Goal: Communication & Community: Answer question/provide support

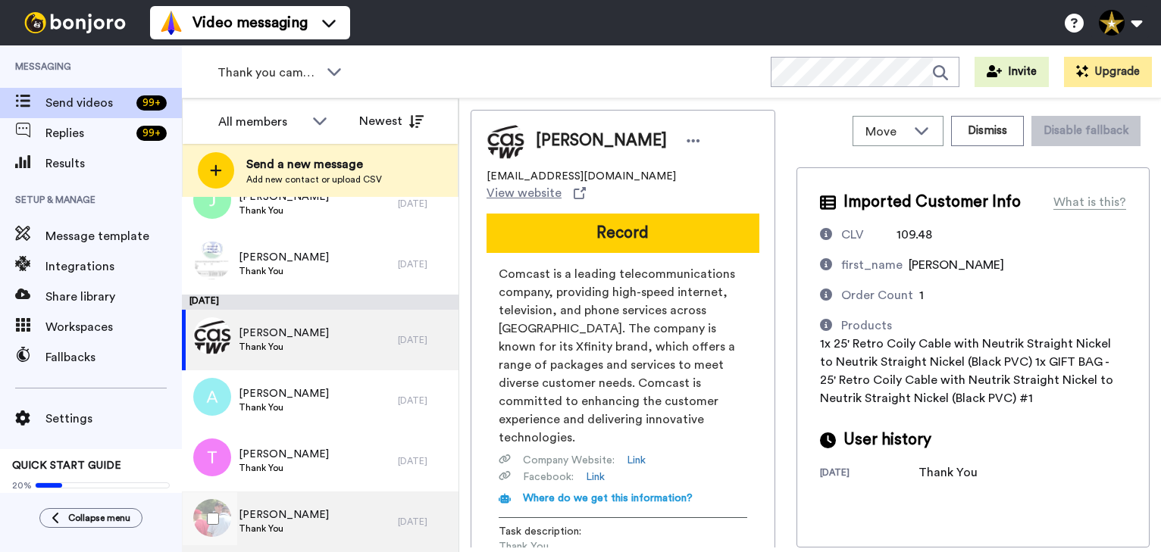
click at [293, 503] on div "Kevin Thank You" at bounding box center [290, 522] width 216 height 61
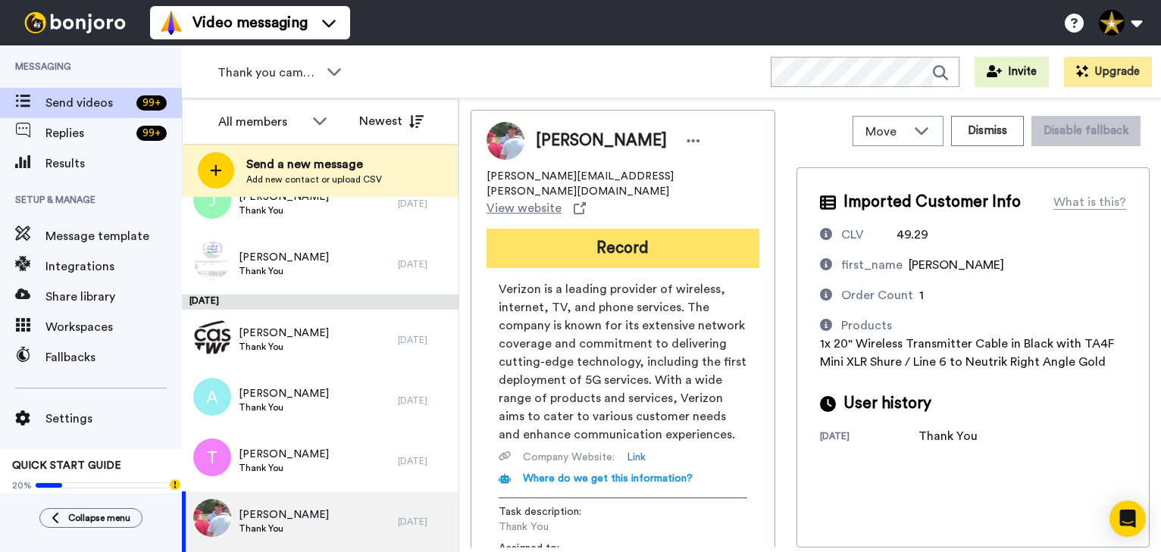
click at [628, 229] on button "Record" at bounding box center [622, 248] width 273 height 39
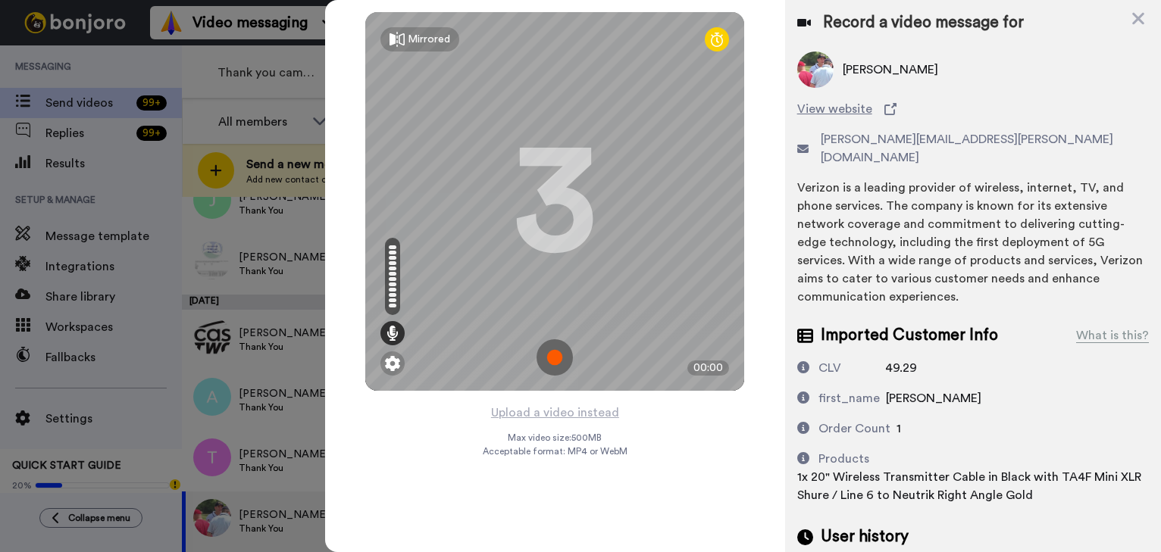
click at [558, 364] on img at bounding box center [554, 357] width 36 height 36
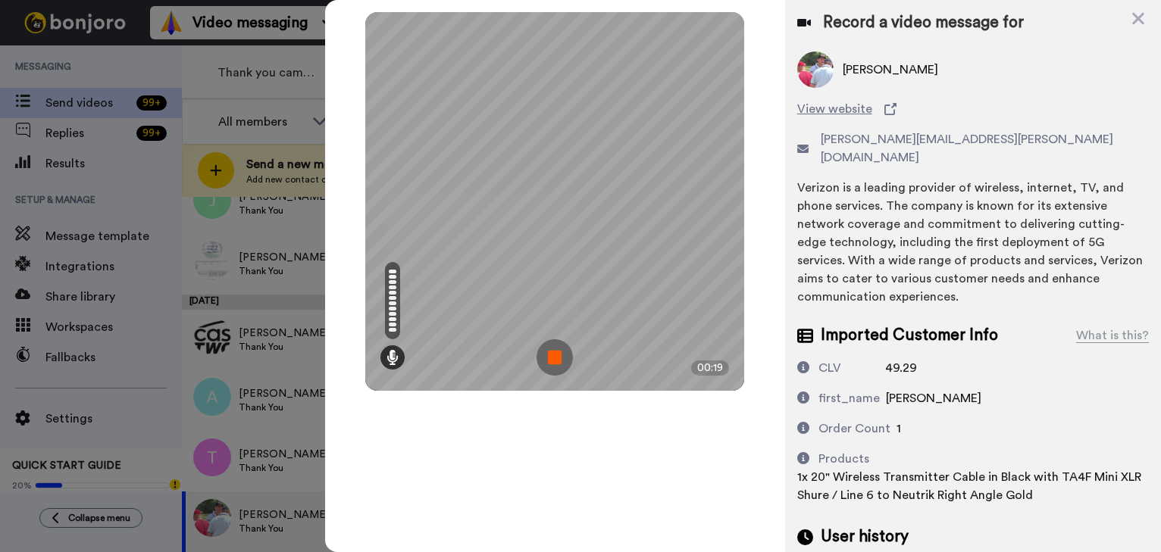
click at [558, 364] on img at bounding box center [554, 357] width 36 height 36
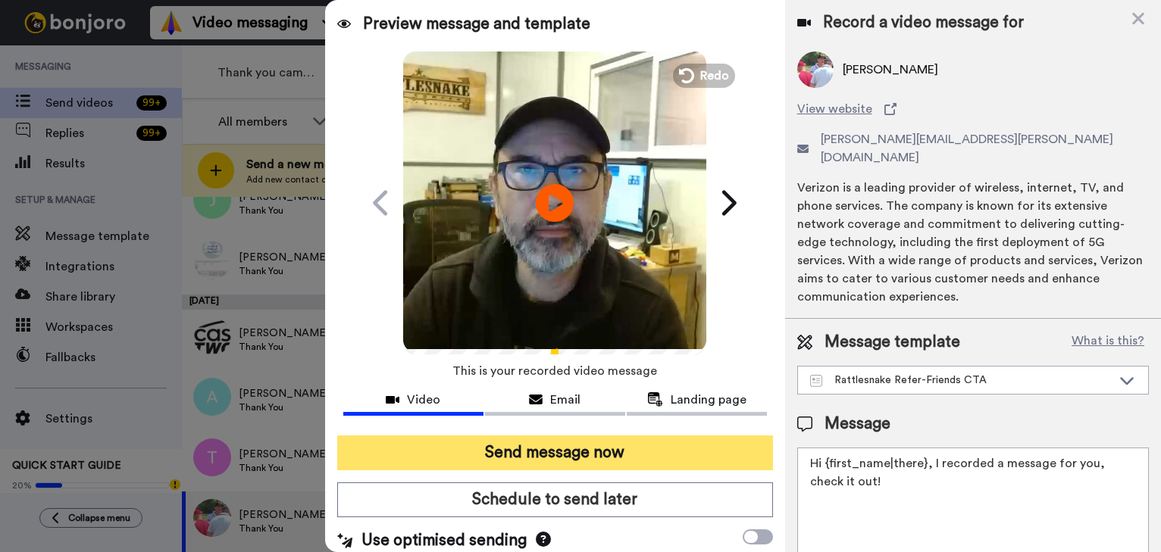
click at [588, 455] on button "Send message now" at bounding box center [555, 453] width 436 height 35
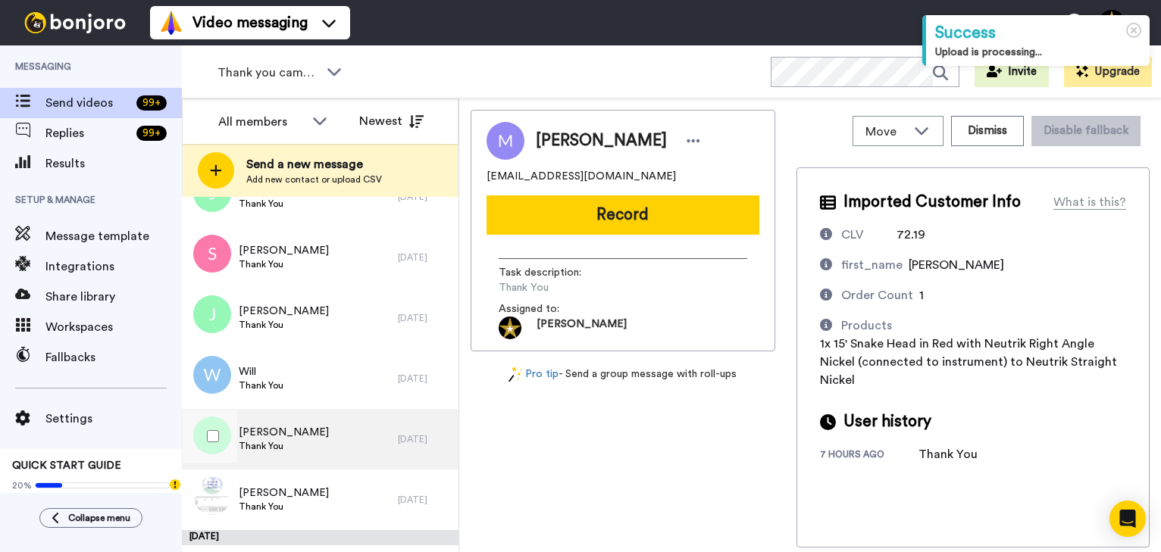
scroll to position [1084, 0]
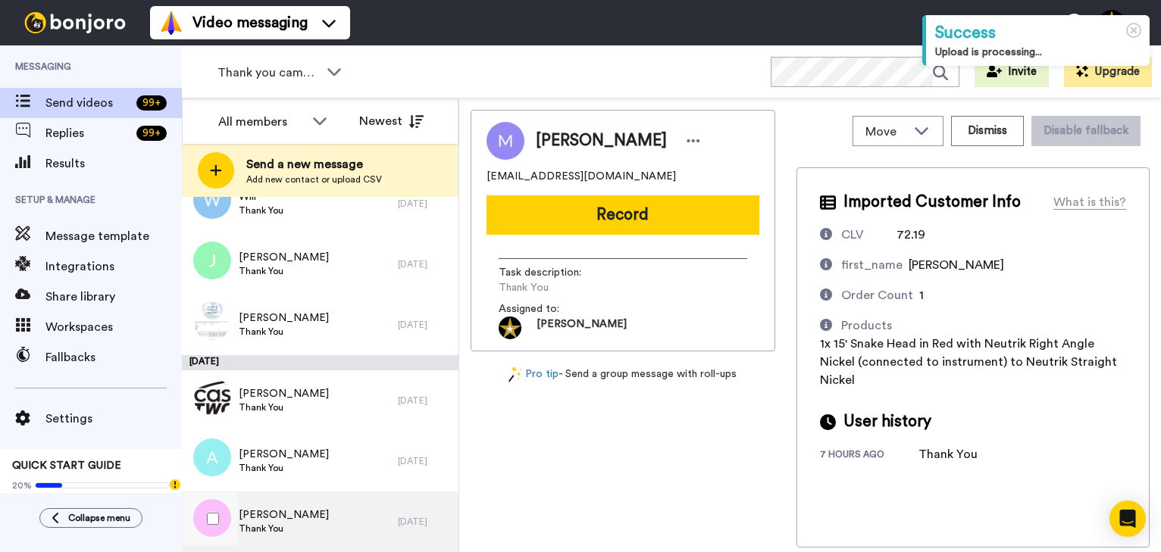
click at [273, 520] on span "[PERSON_NAME]" at bounding box center [284, 515] width 90 height 15
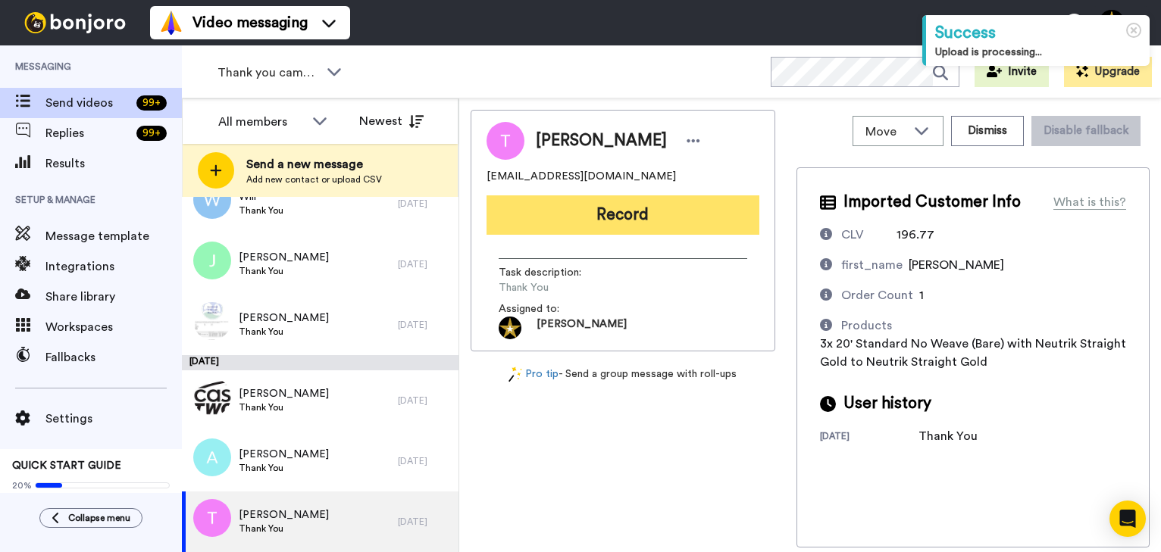
click at [642, 214] on button "Record" at bounding box center [622, 214] width 273 height 39
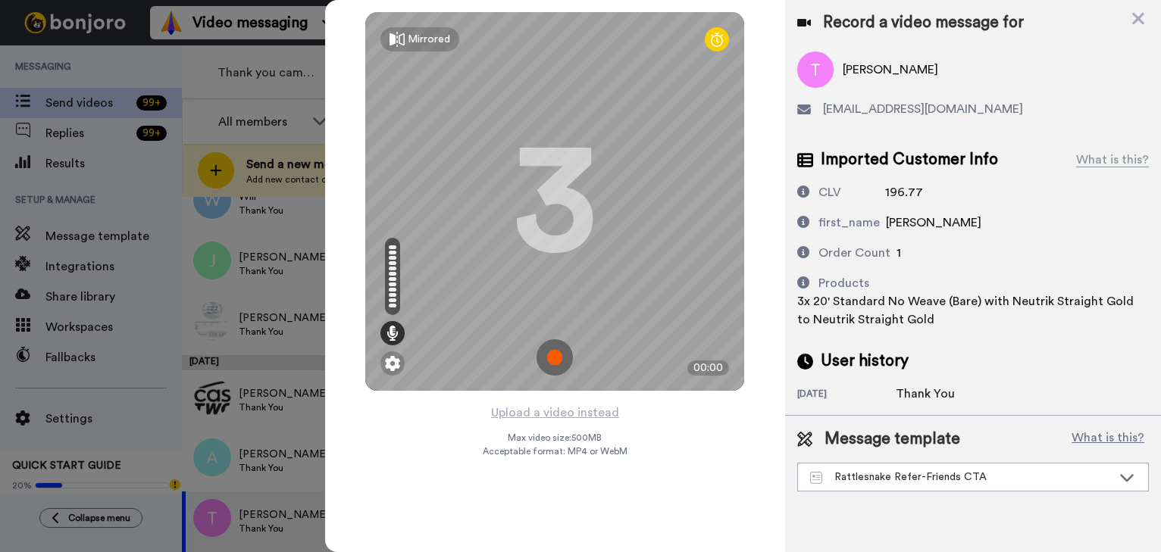
click at [551, 352] on img at bounding box center [554, 357] width 36 height 36
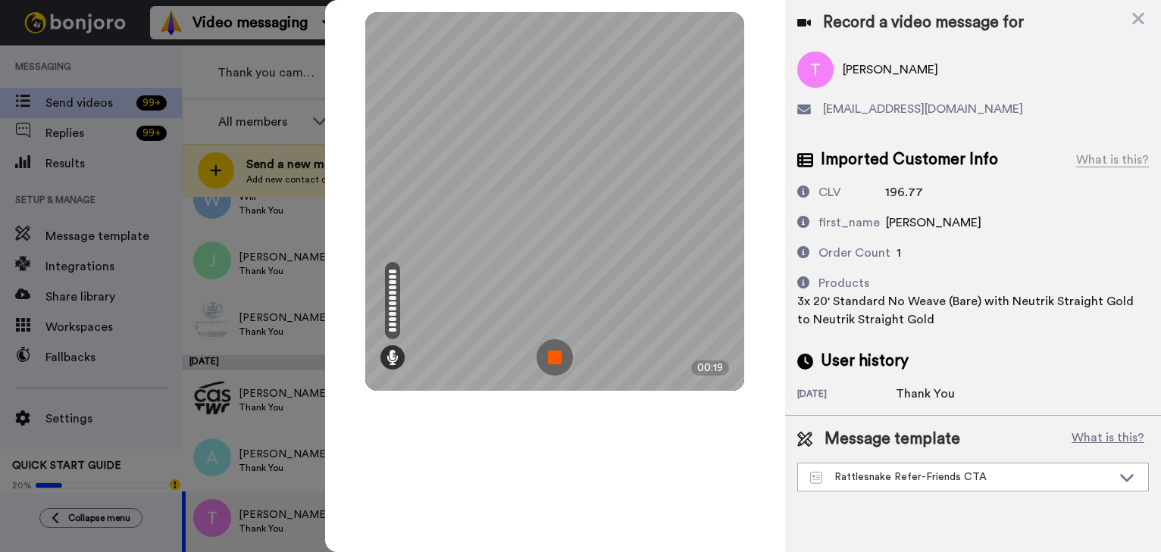
click at [551, 353] on img at bounding box center [554, 357] width 36 height 36
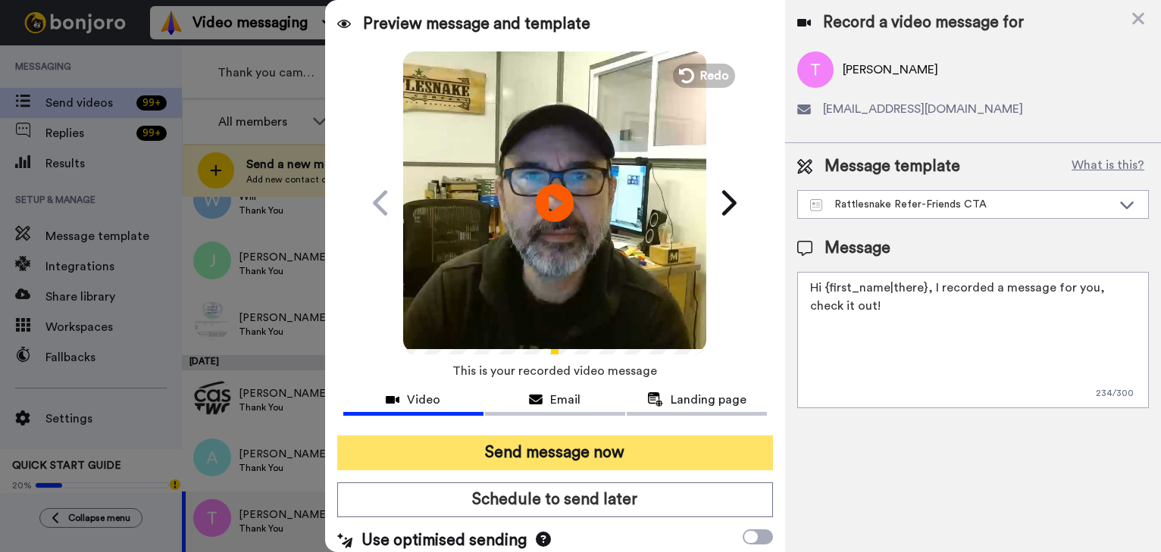
click at [600, 462] on button "Send message now" at bounding box center [555, 453] width 436 height 35
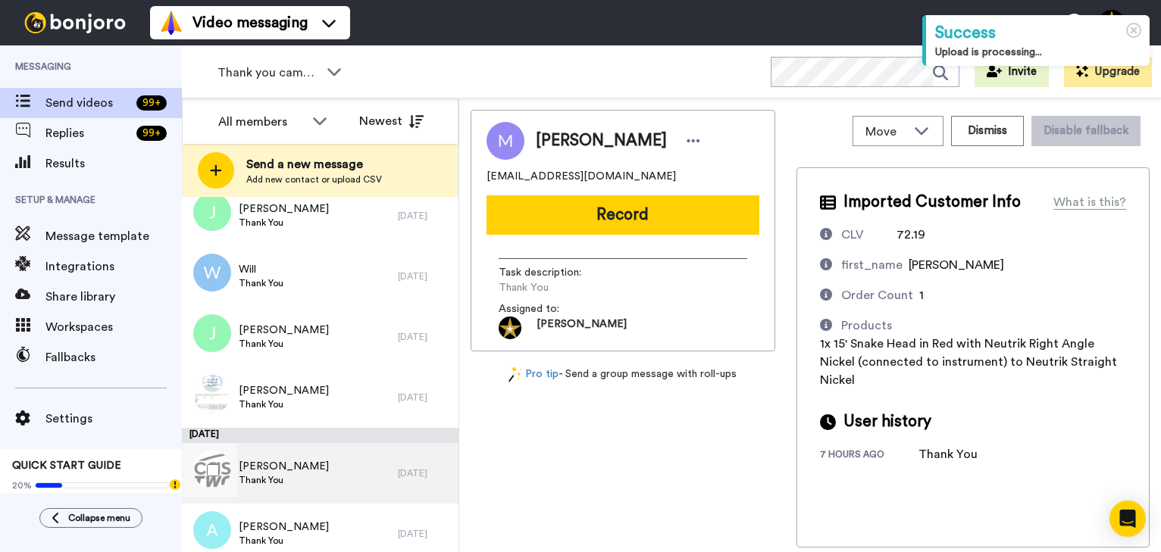
scroll to position [1024, 0]
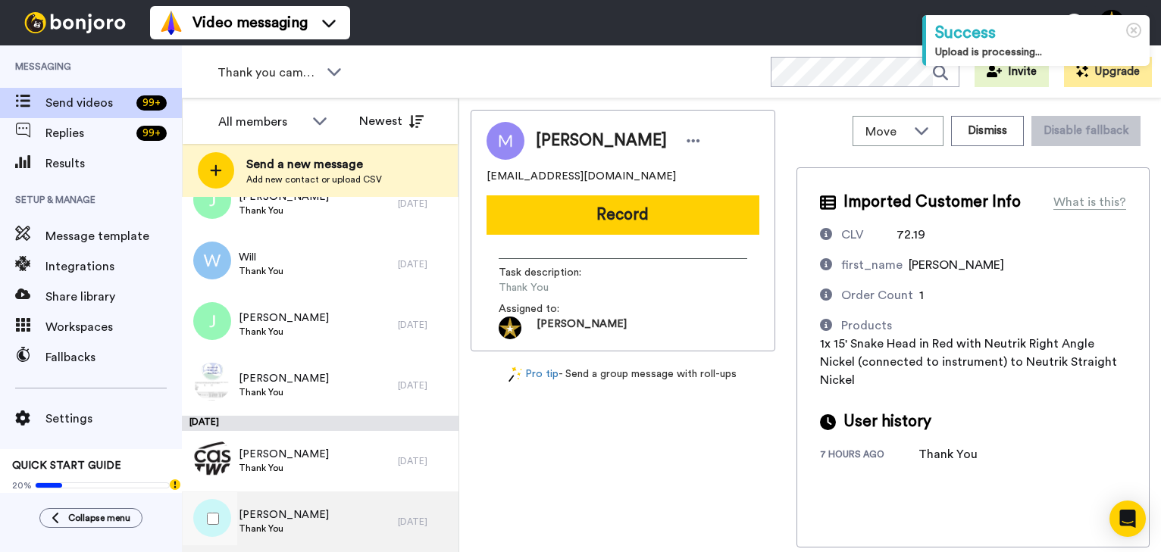
click at [279, 509] on span "Alex" at bounding box center [284, 515] width 90 height 15
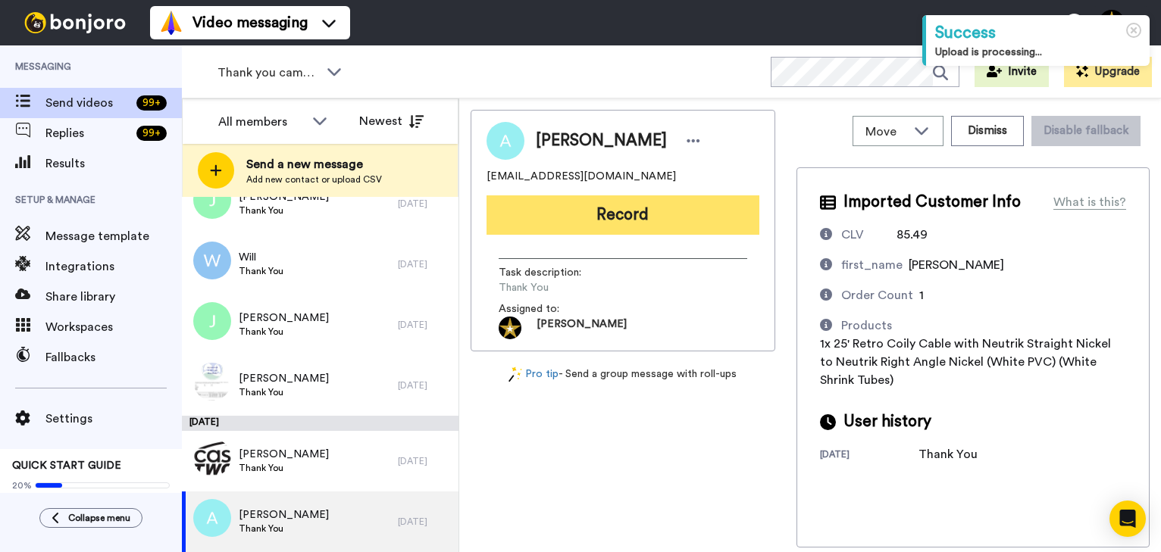
click at [630, 207] on button "Record" at bounding box center [622, 214] width 273 height 39
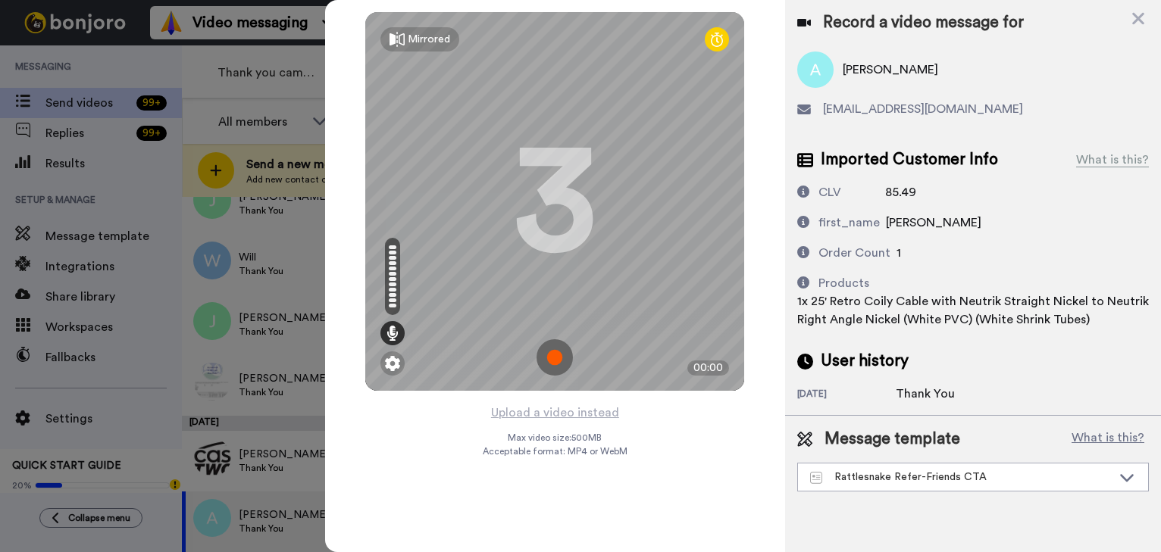
click at [558, 349] on img at bounding box center [554, 357] width 36 height 36
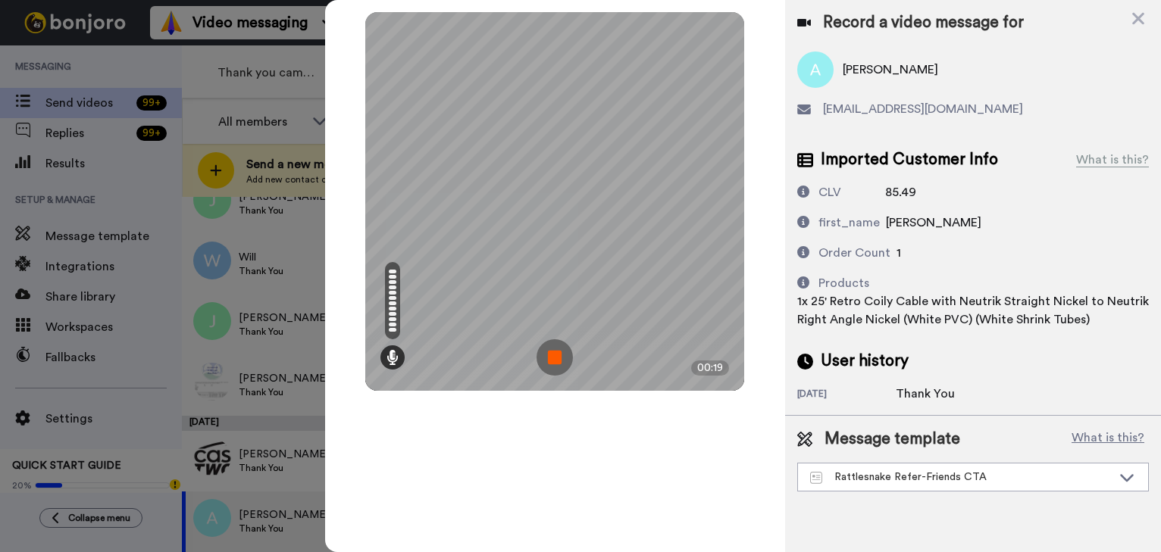
click at [558, 349] on img at bounding box center [554, 357] width 36 height 36
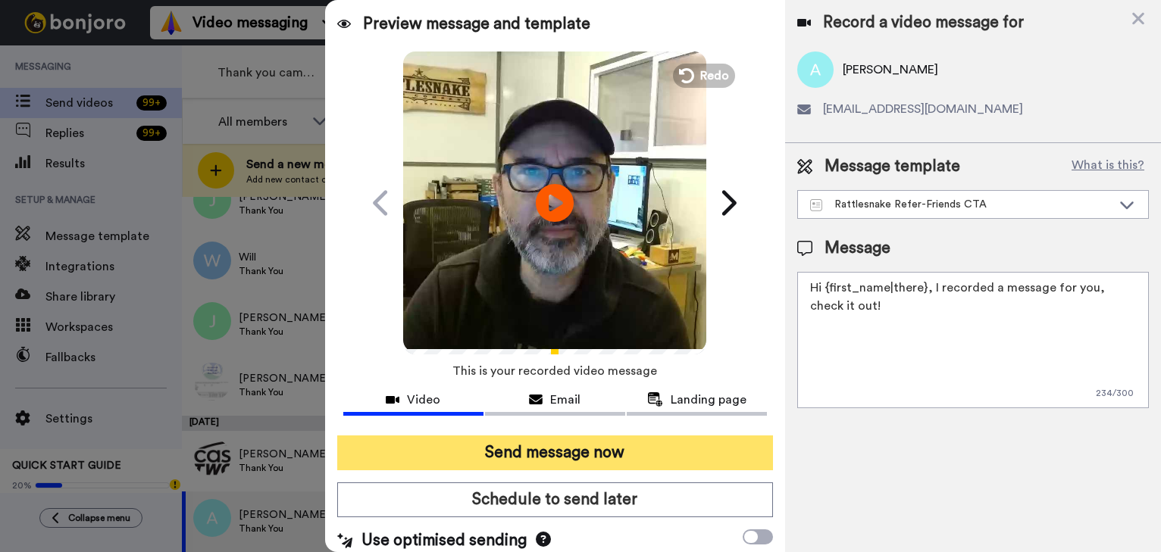
click at [544, 453] on button "Send message now" at bounding box center [555, 453] width 436 height 35
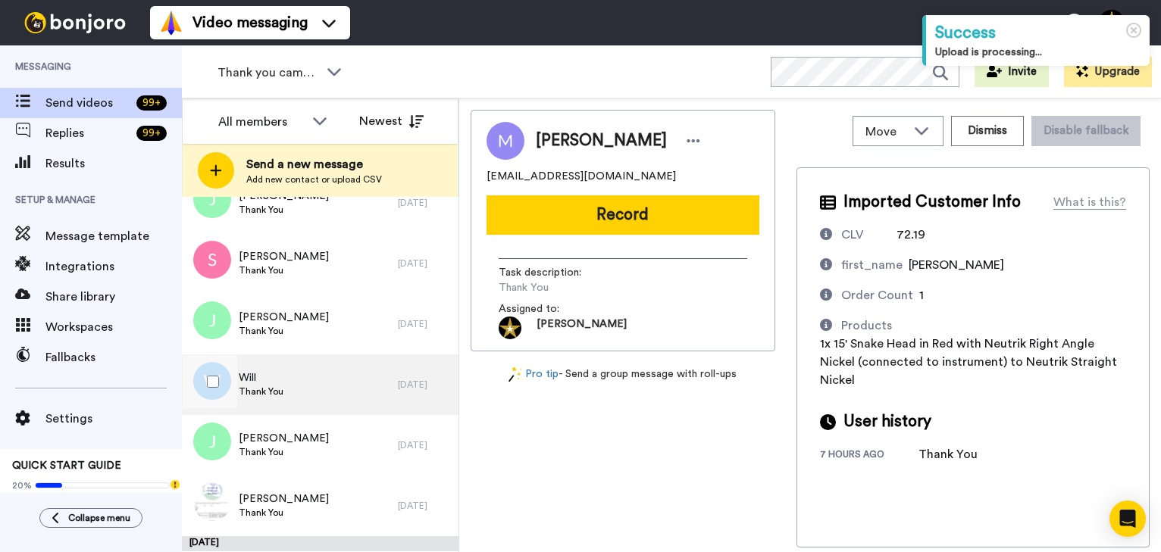
scroll to position [963, 0]
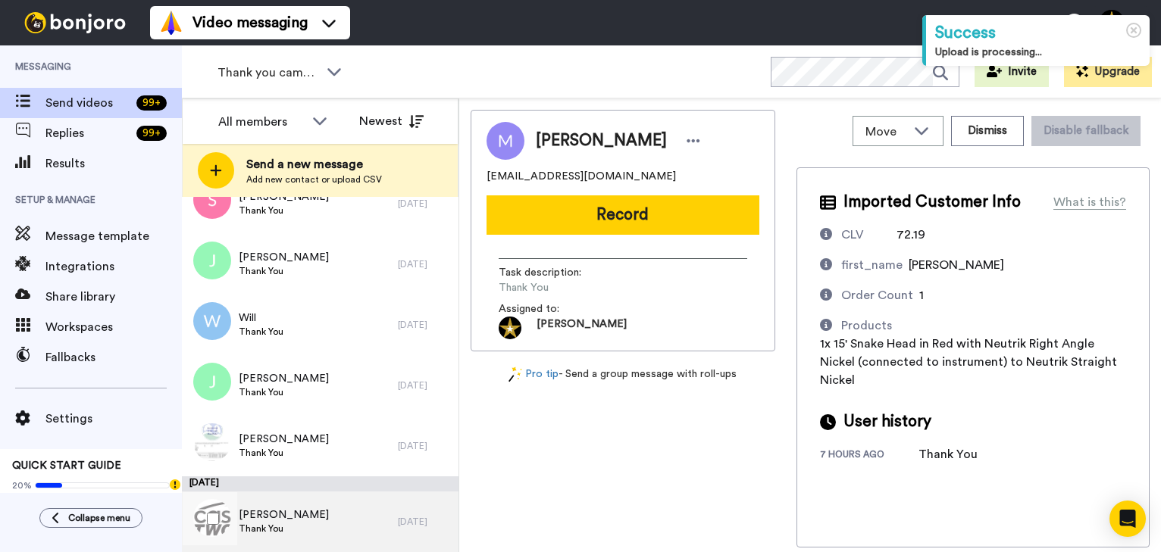
click at [333, 516] on div "Bob Thank You" at bounding box center [290, 522] width 216 height 61
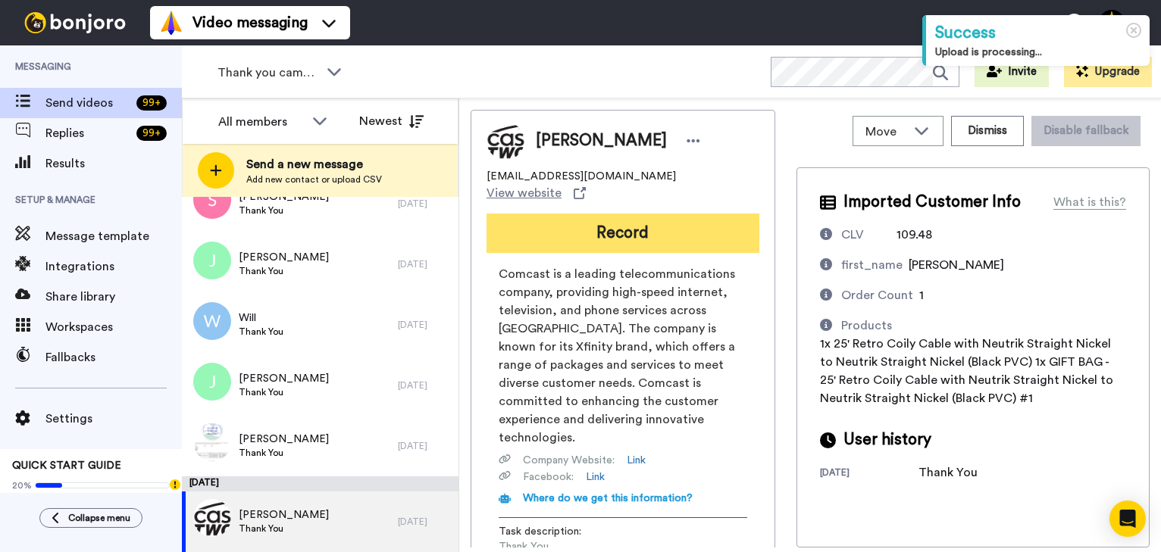
click at [595, 218] on button "Record" at bounding box center [622, 233] width 273 height 39
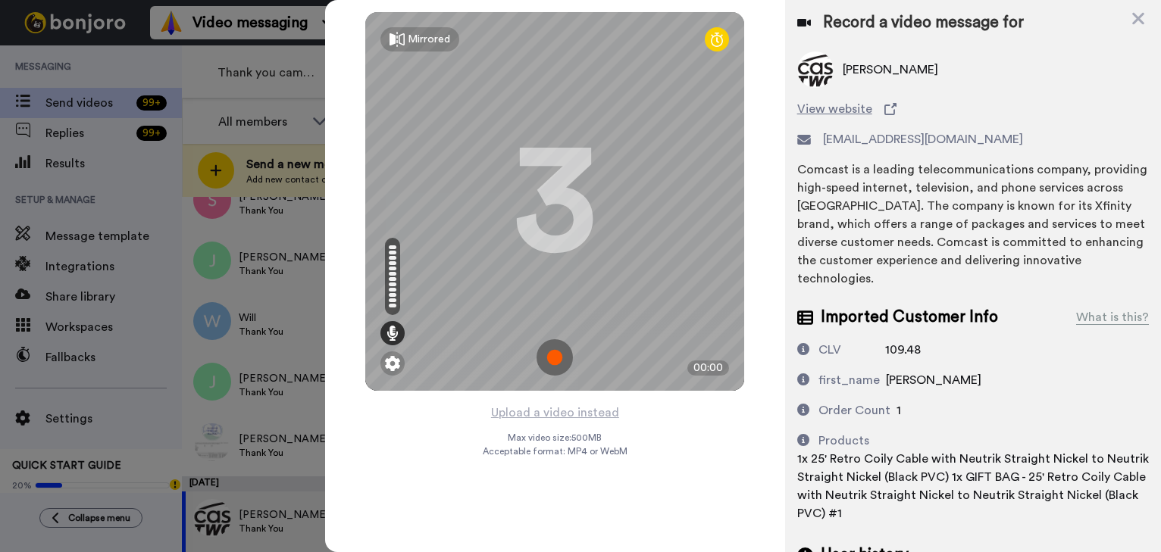
click at [551, 361] on img at bounding box center [554, 357] width 36 height 36
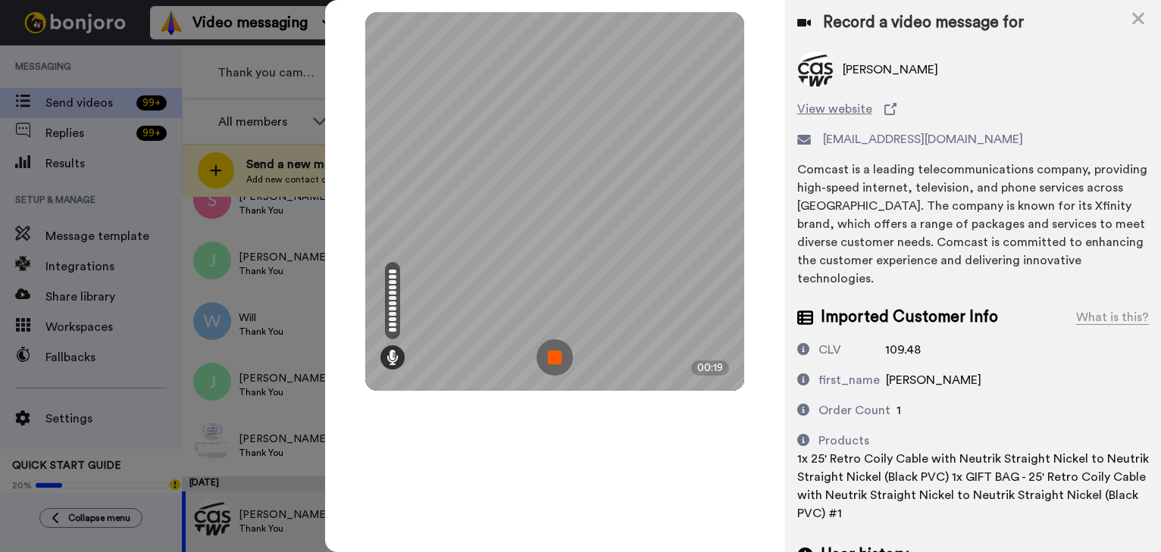
click at [551, 361] on img at bounding box center [554, 357] width 36 height 36
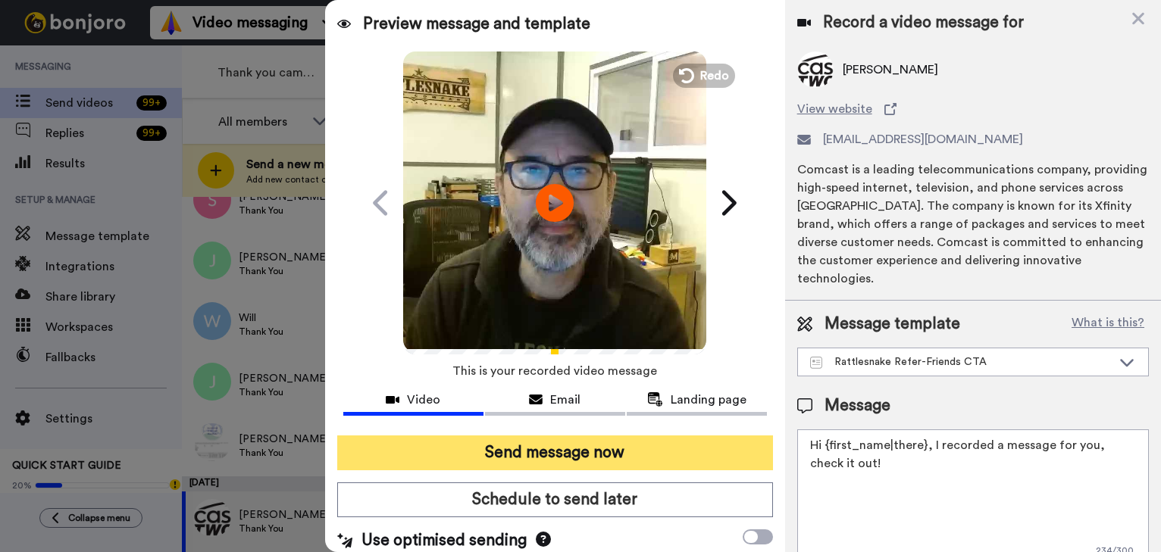
click at [616, 455] on button "Send message now" at bounding box center [555, 453] width 436 height 35
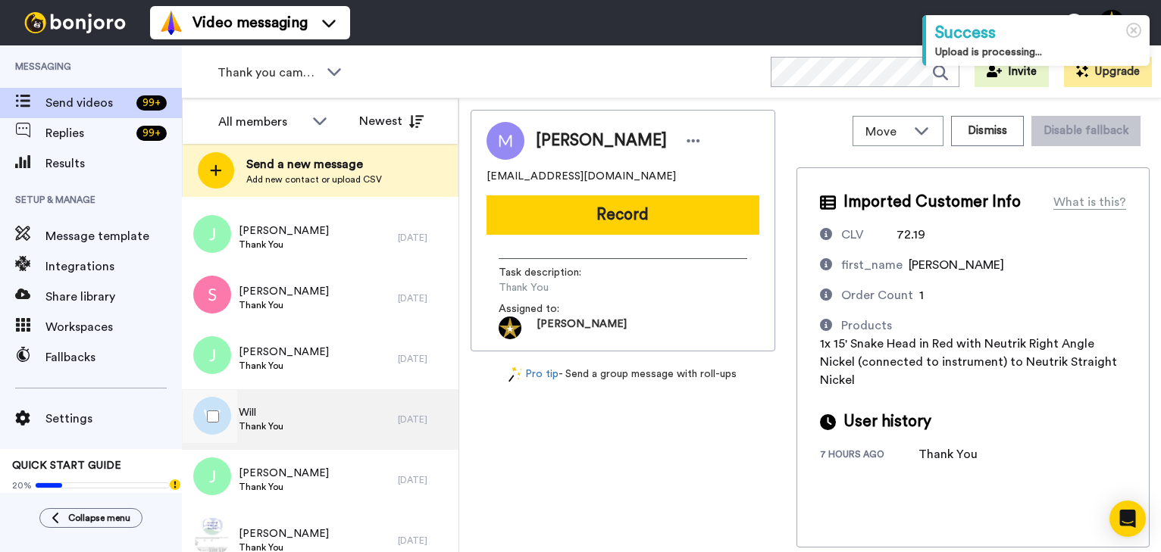
scroll to position [887, 0]
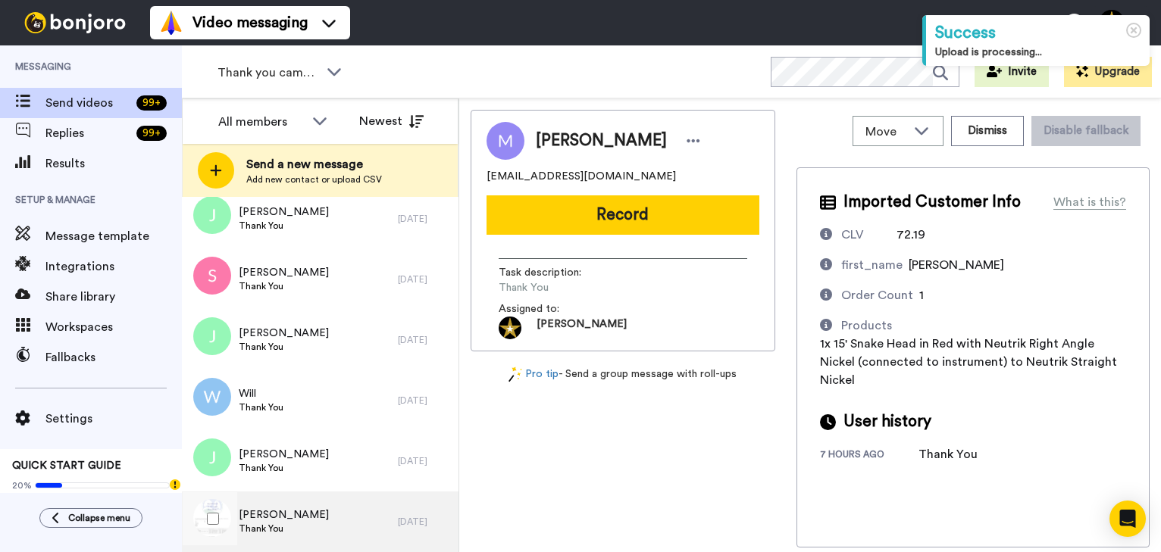
click at [282, 520] on div "Jeffrey Thank You" at bounding box center [290, 522] width 216 height 61
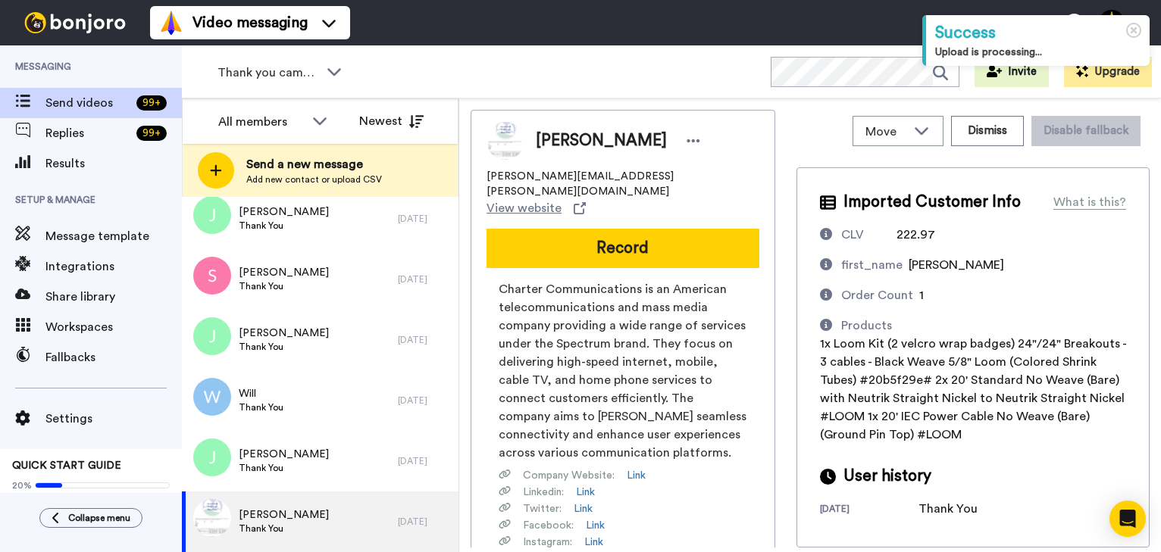
click at [615, 229] on button "Record" at bounding box center [622, 248] width 273 height 39
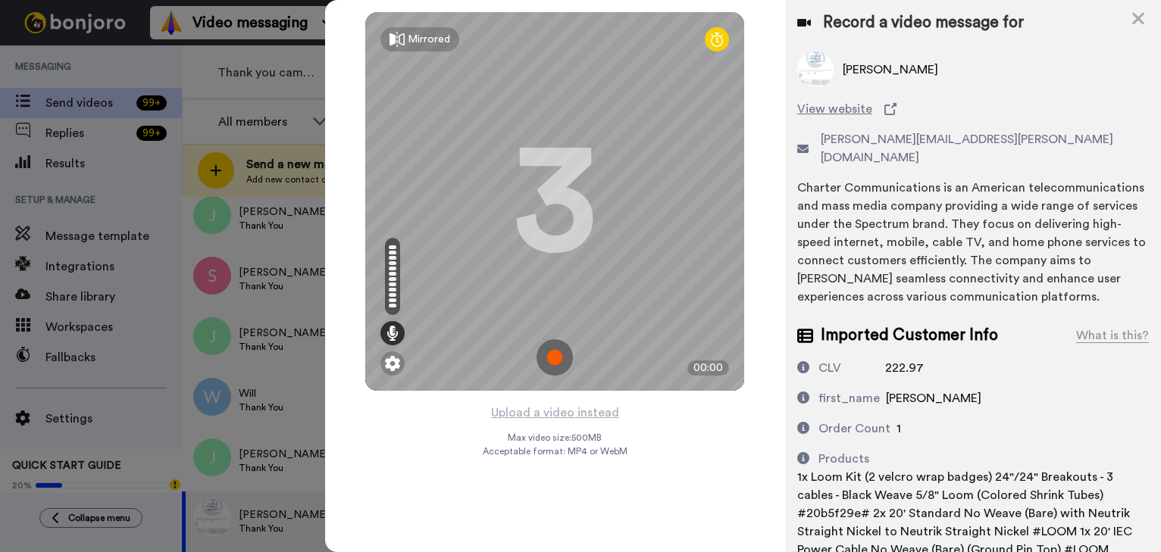
click at [558, 355] on img at bounding box center [554, 357] width 36 height 36
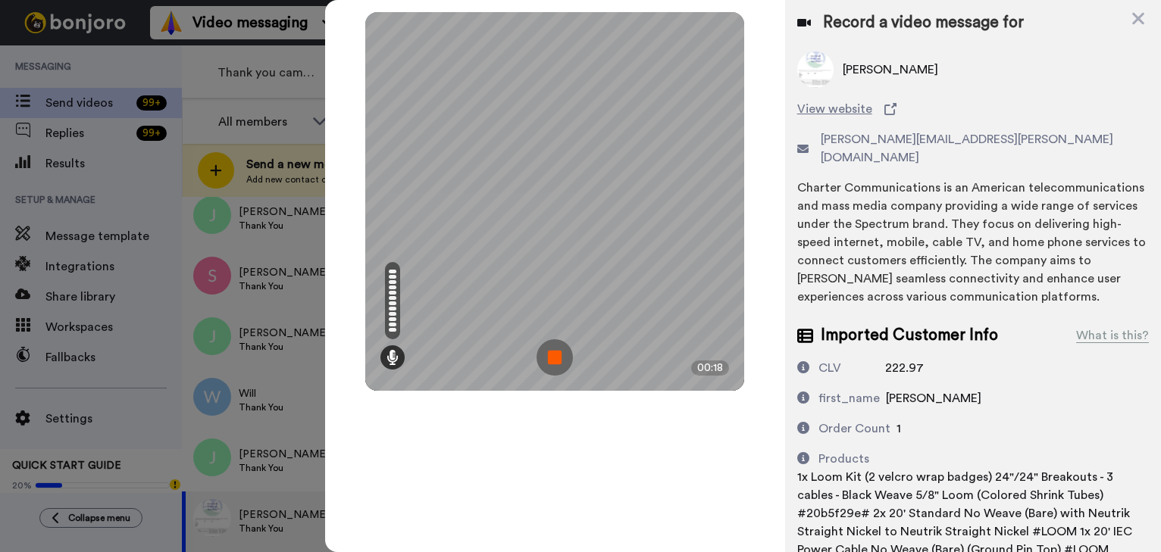
click at [558, 355] on img at bounding box center [554, 357] width 36 height 36
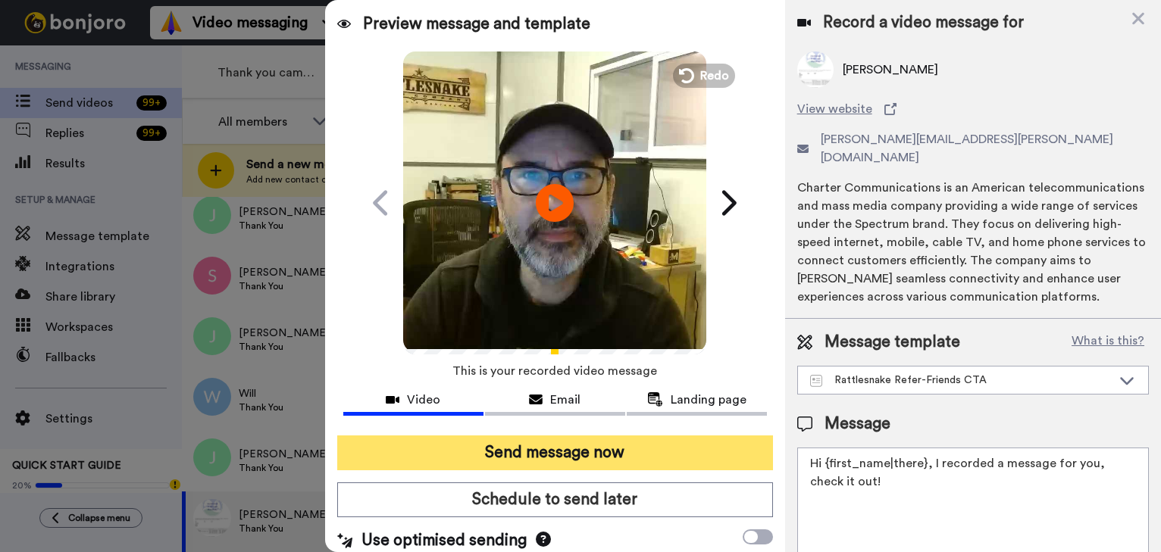
click at [556, 458] on button "Send message now" at bounding box center [555, 453] width 436 height 35
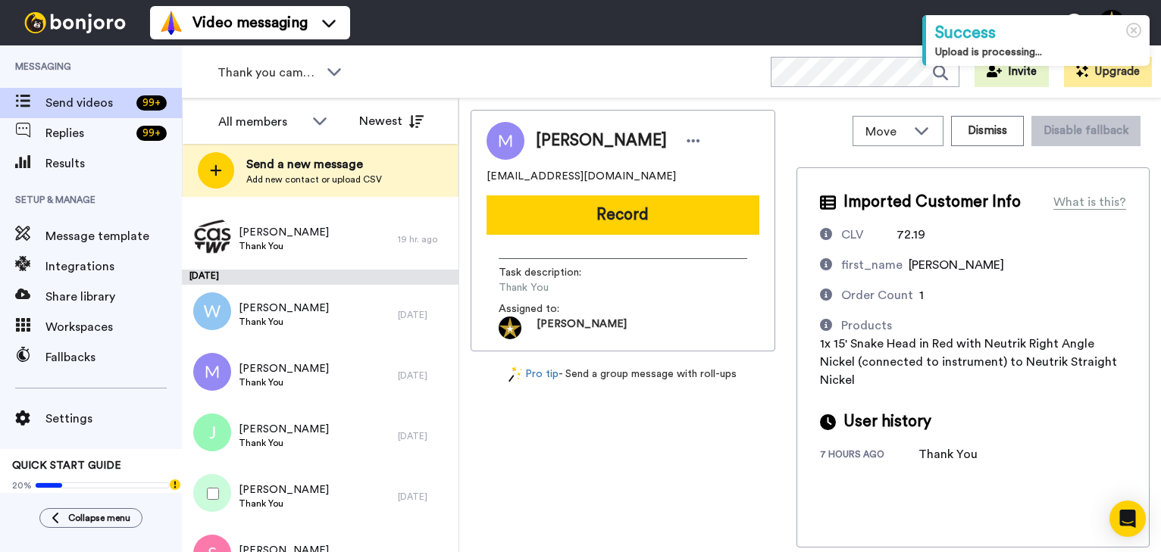
scroll to position [827, 0]
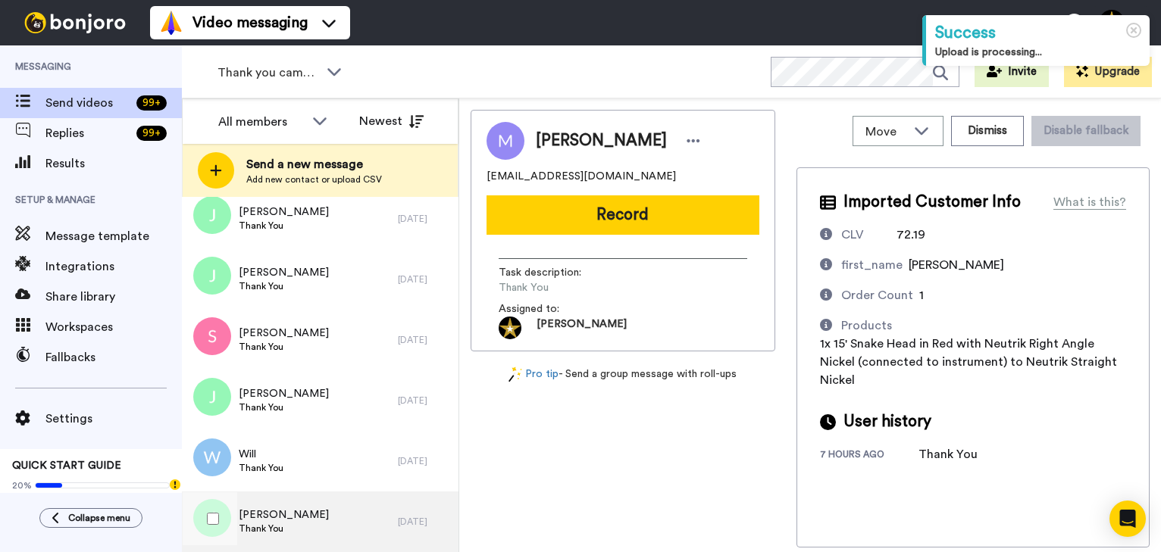
click at [289, 519] on div "[PERSON_NAME] Thank You" at bounding box center [290, 522] width 216 height 61
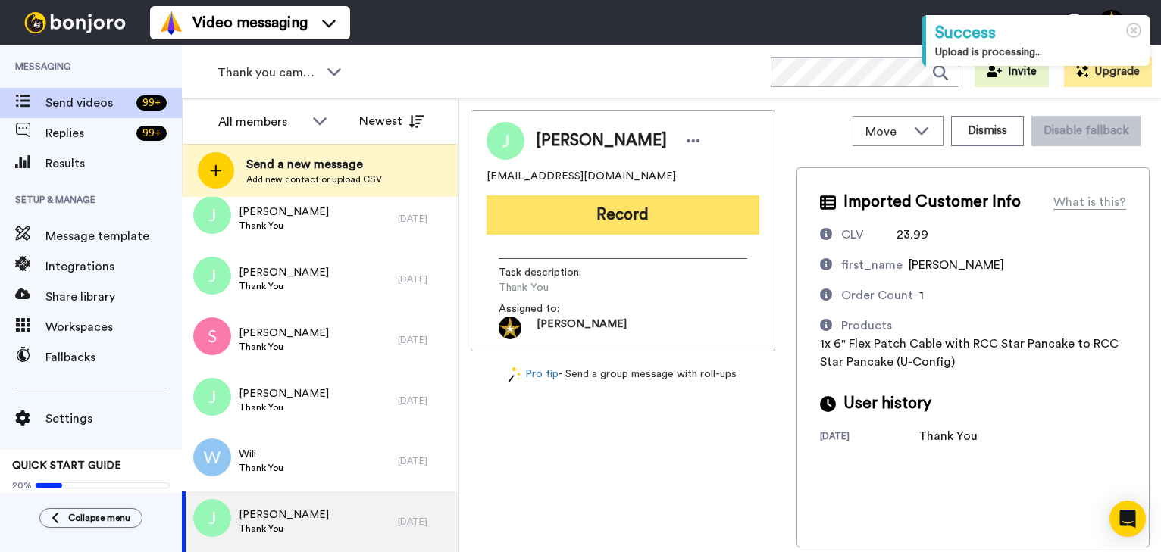
click at [632, 213] on button "Record" at bounding box center [622, 214] width 273 height 39
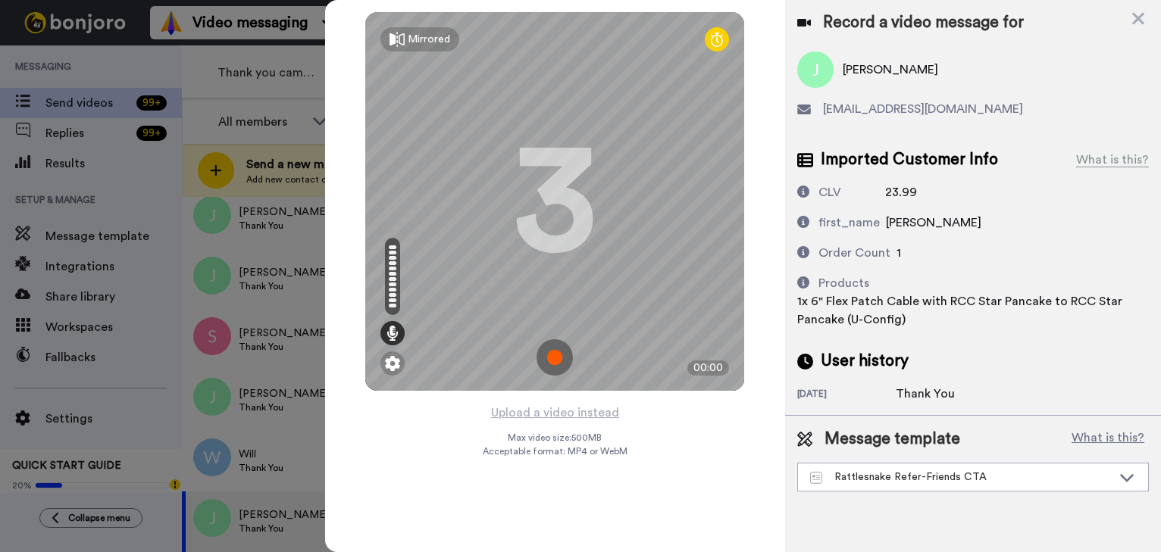
click at [555, 363] on img at bounding box center [554, 357] width 36 height 36
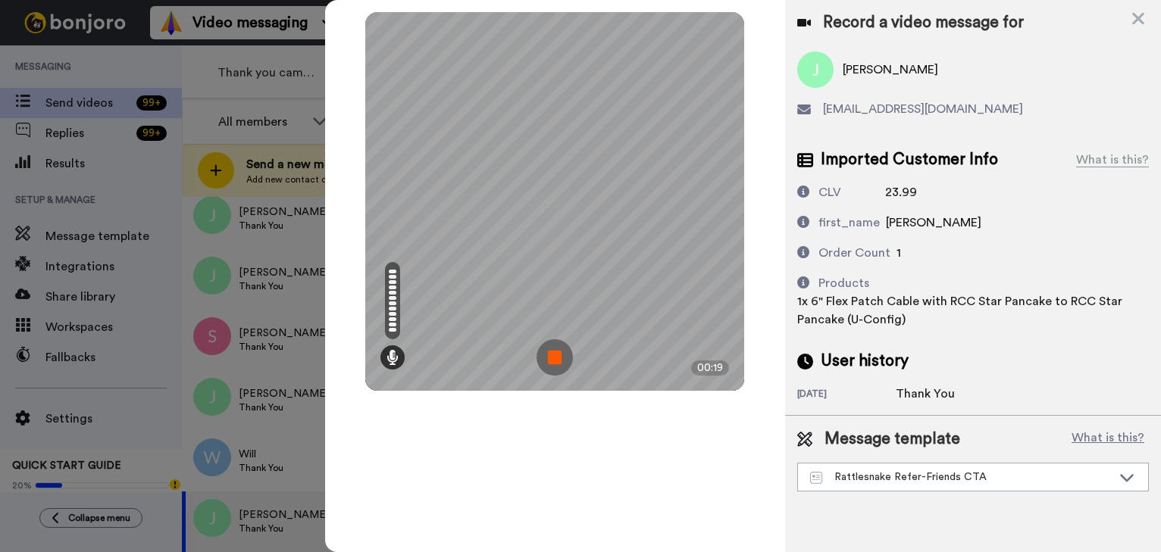
click at [555, 363] on img at bounding box center [554, 357] width 36 height 36
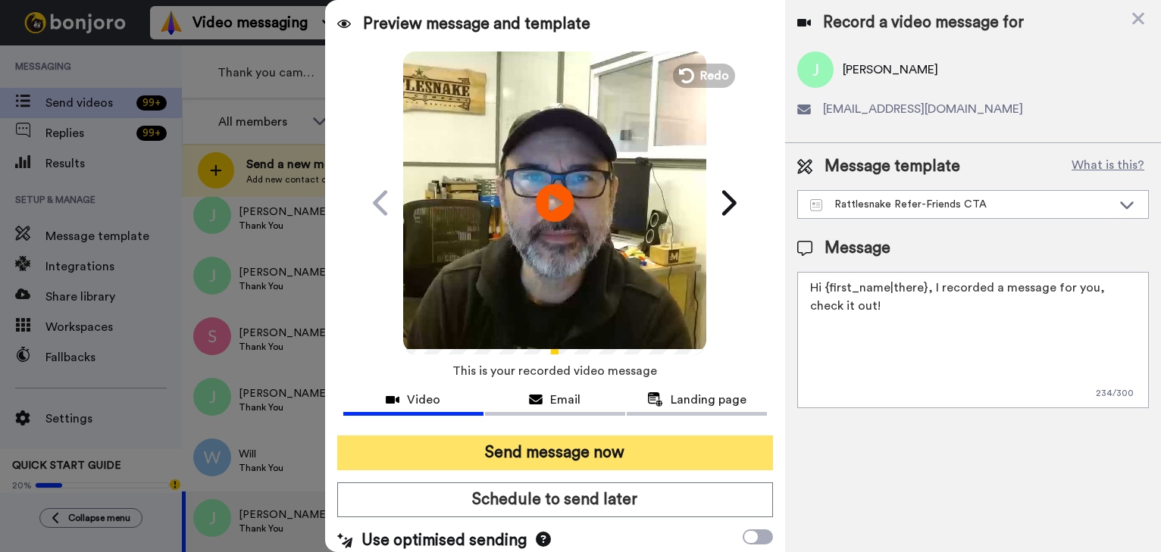
click at [574, 441] on button "Send message now" at bounding box center [555, 453] width 436 height 35
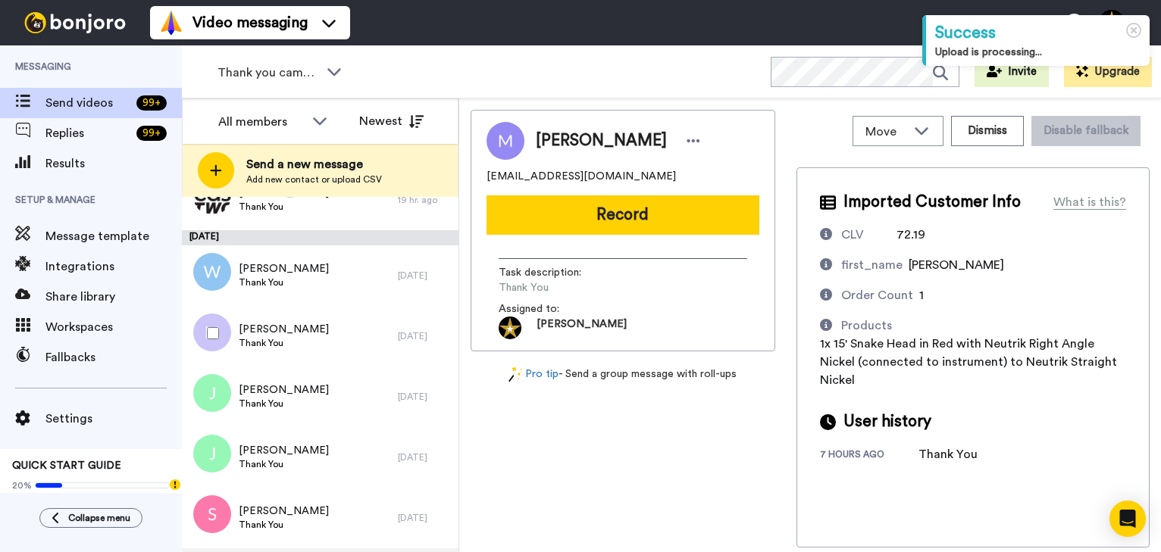
scroll to position [766, 0]
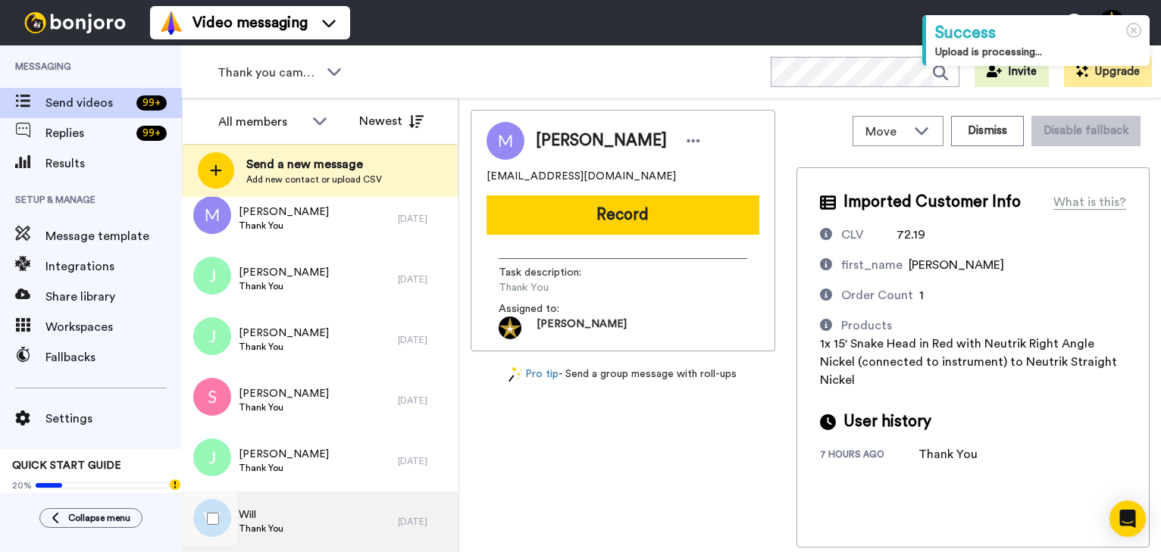
drag, startPoint x: 283, startPoint y: 508, endPoint x: 306, endPoint y: 509, distance: 22.8
click at [283, 508] on div "Will Thank You" at bounding box center [290, 522] width 216 height 61
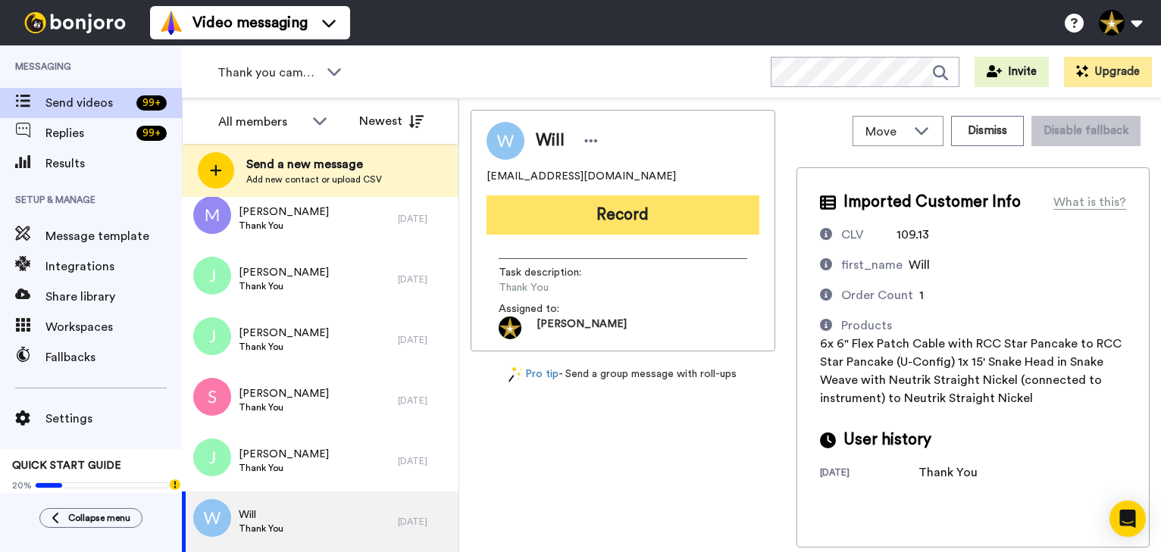
click at [602, 210] on button "Record" at bounding box center [622, 214] width 273 height 39
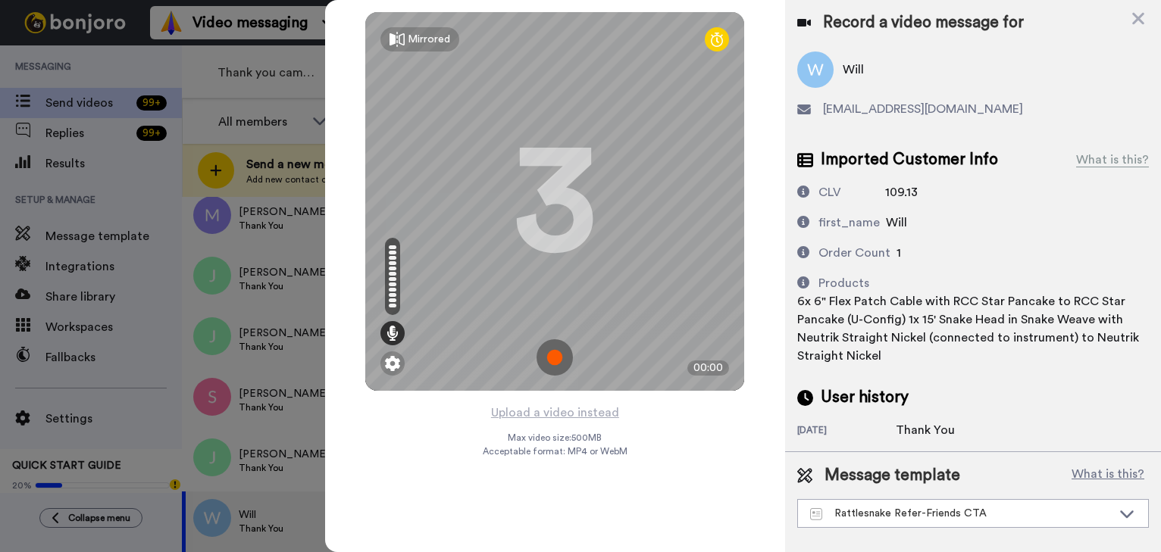
click at [552, 360] on img at bounding box center [554, 357] width 36 height 36
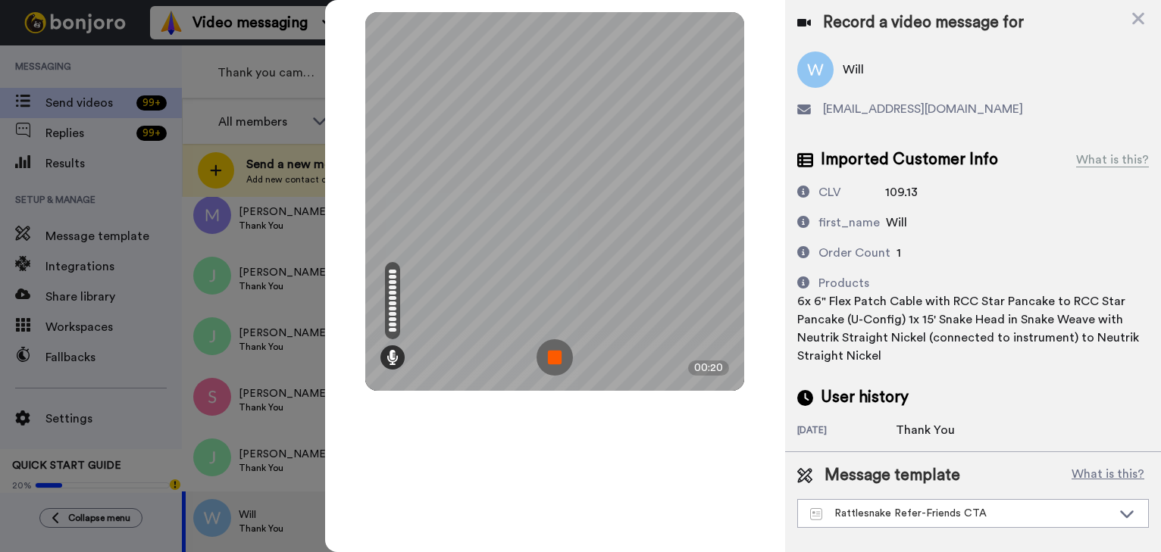
click at [552, 360] on img at bounding box center [554, 357] width 36 height 36
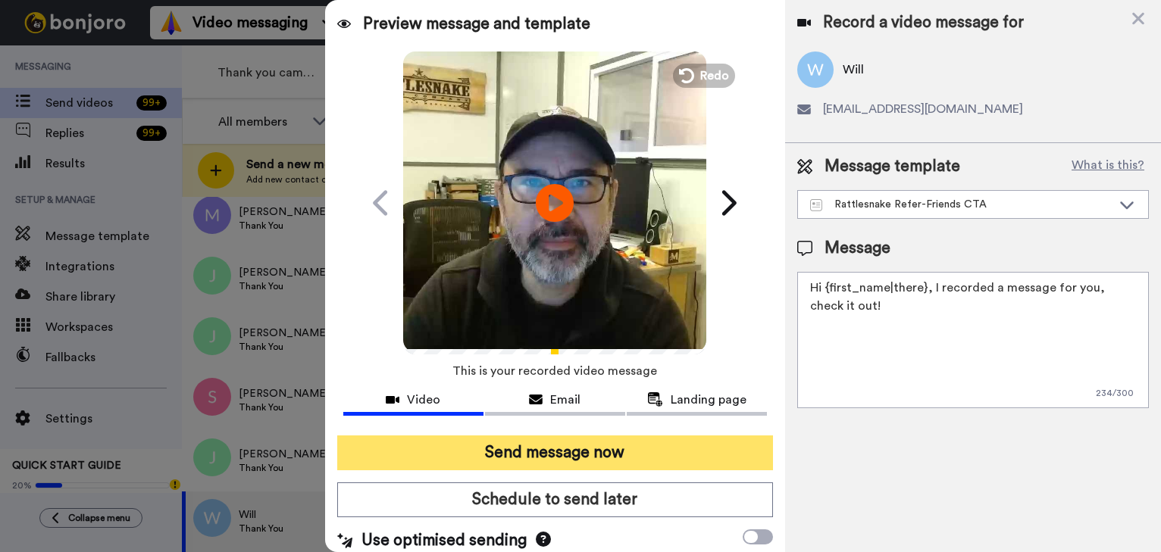
click at [676, 454] on button "Send message now" at bounding box center [555, 453] width 436 height 35
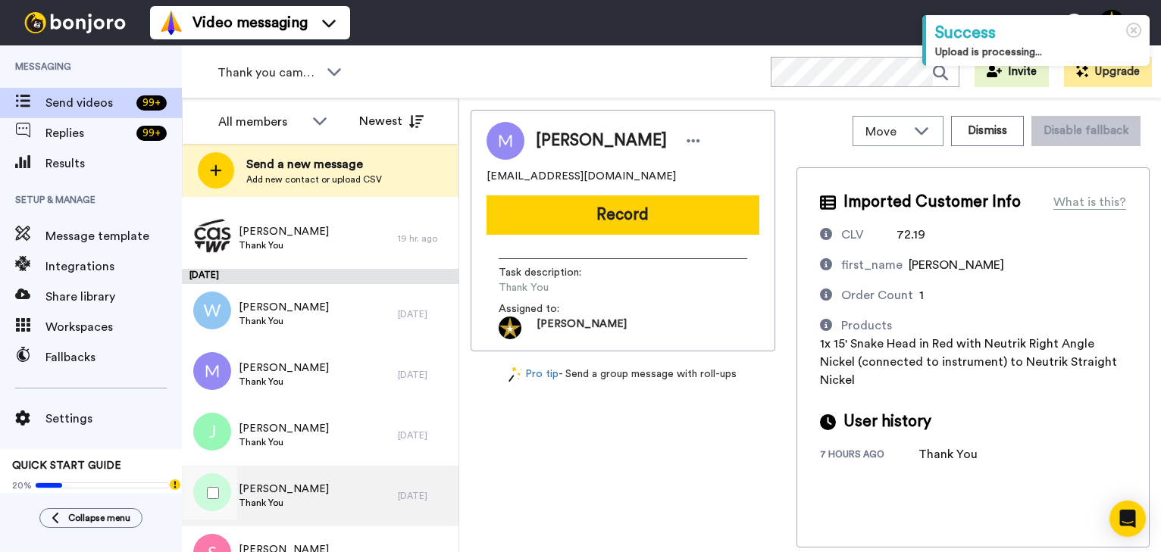
scroll to position [705, 0]
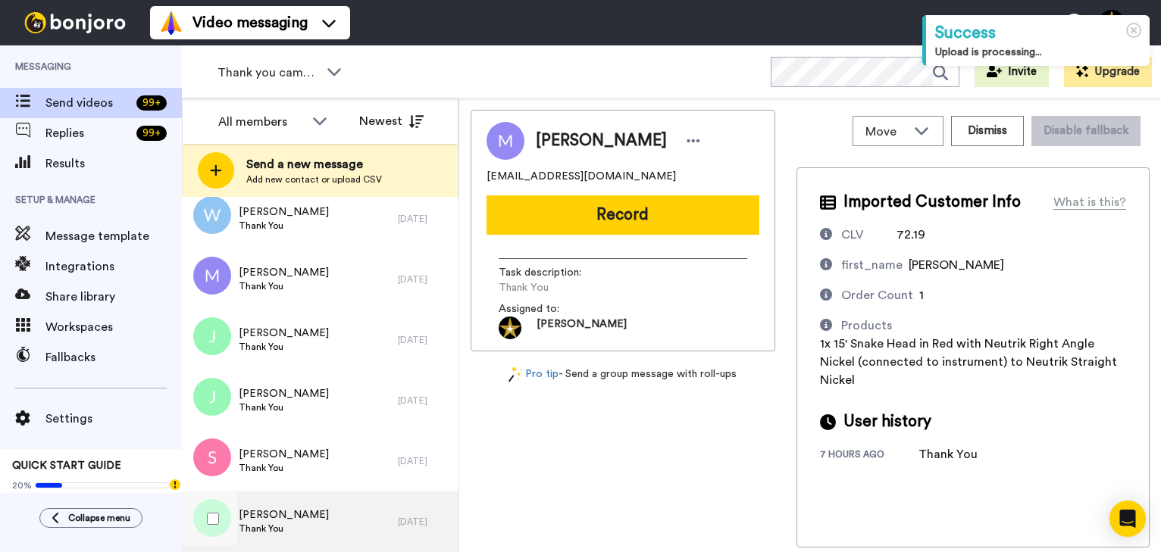
click at [287, 529] on div "[PERSON_NAME] A Thank You" at bounding box center [290, 522] width 216 height 61
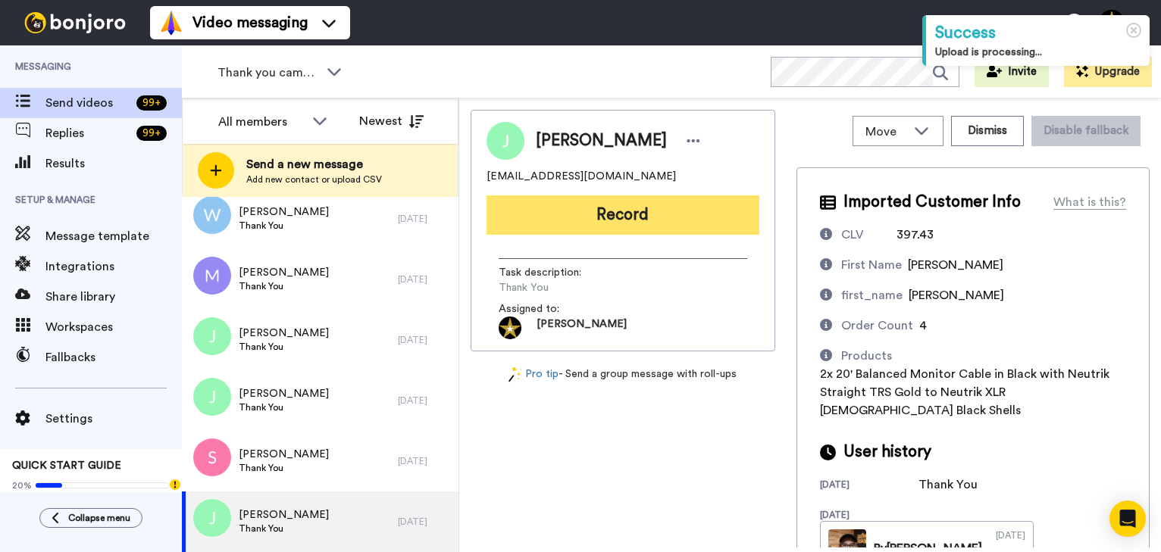
click at [629, 208] on button "Record" at bounding box center [622, 214] width 273 height 39
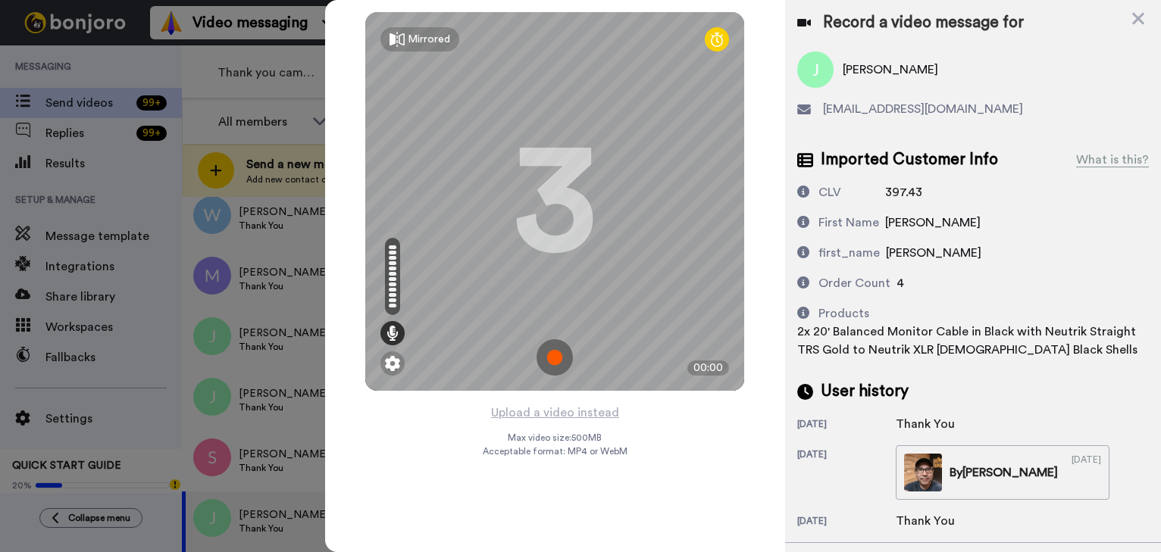
click at [555, 368] on img at bounding box center [554, 357] width 36 height 36
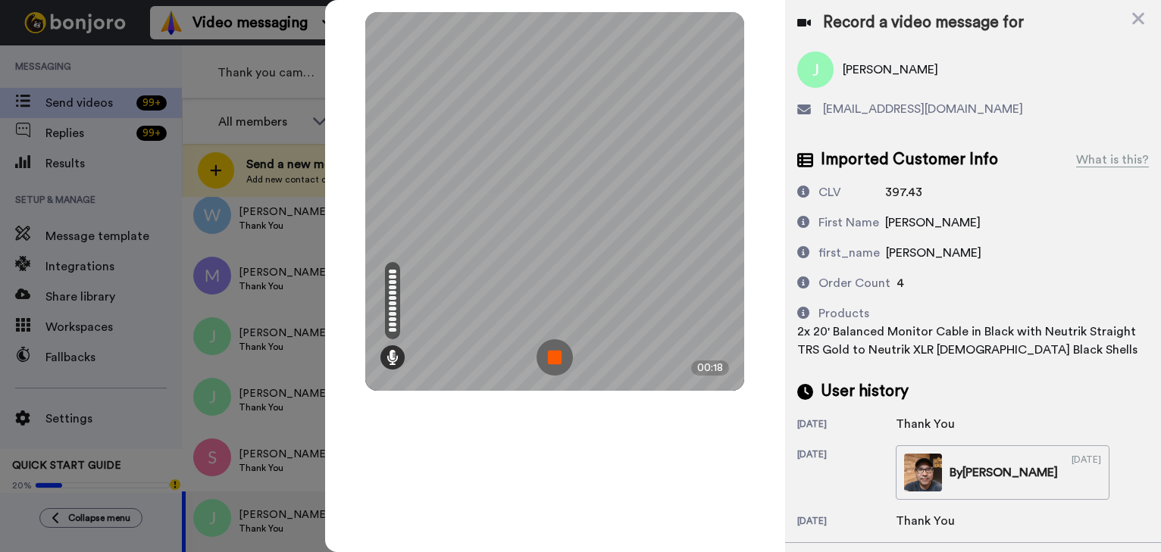
click at [555, 368] on img at bounding box center [554, 357] width 36 height 36
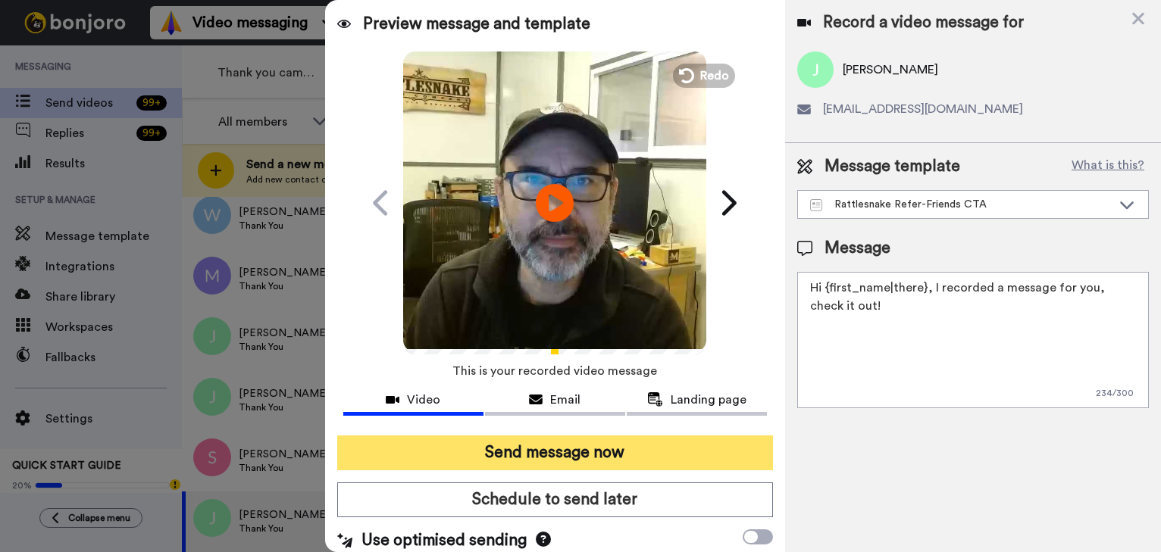
click at [620, 455] on button "Send message now" at bounding box center [555, 453] width 436 height 35
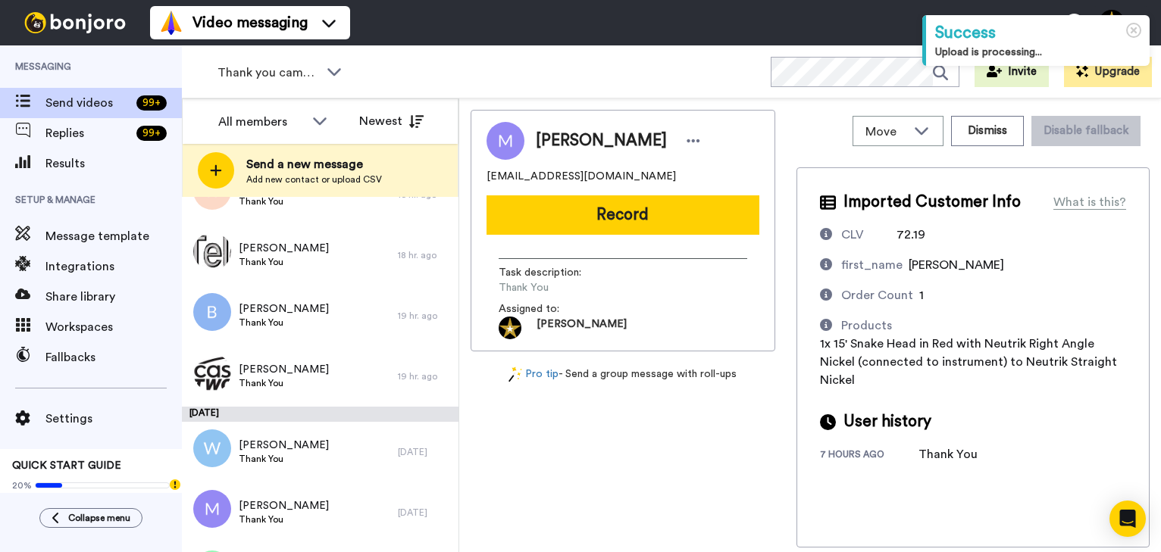
scroll to position [645, 0]
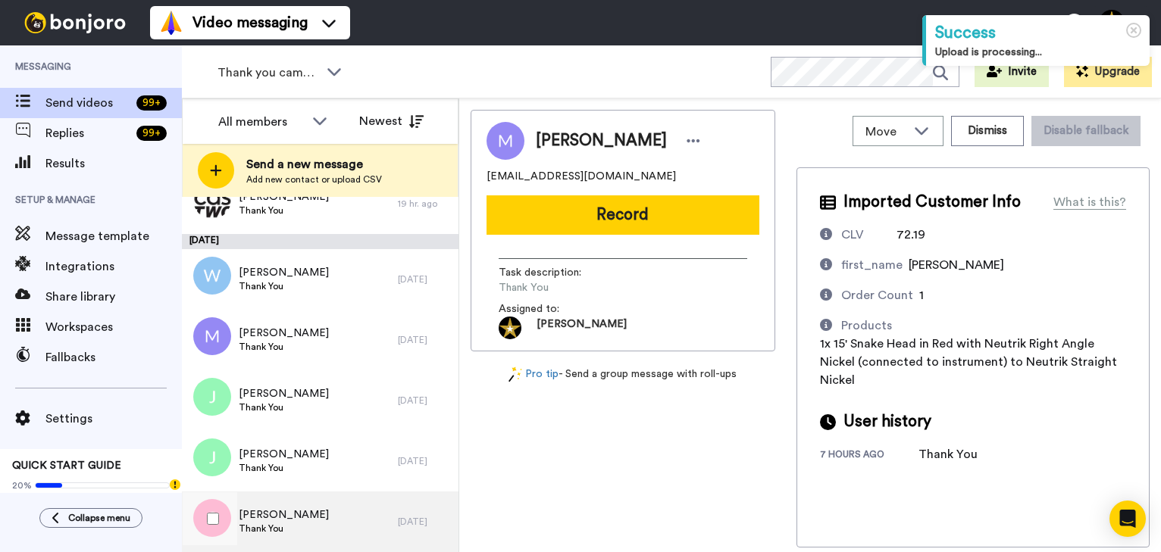
click at [278, 534] on span "Thank You" at bounding box center [284, 529] width 90 height 12
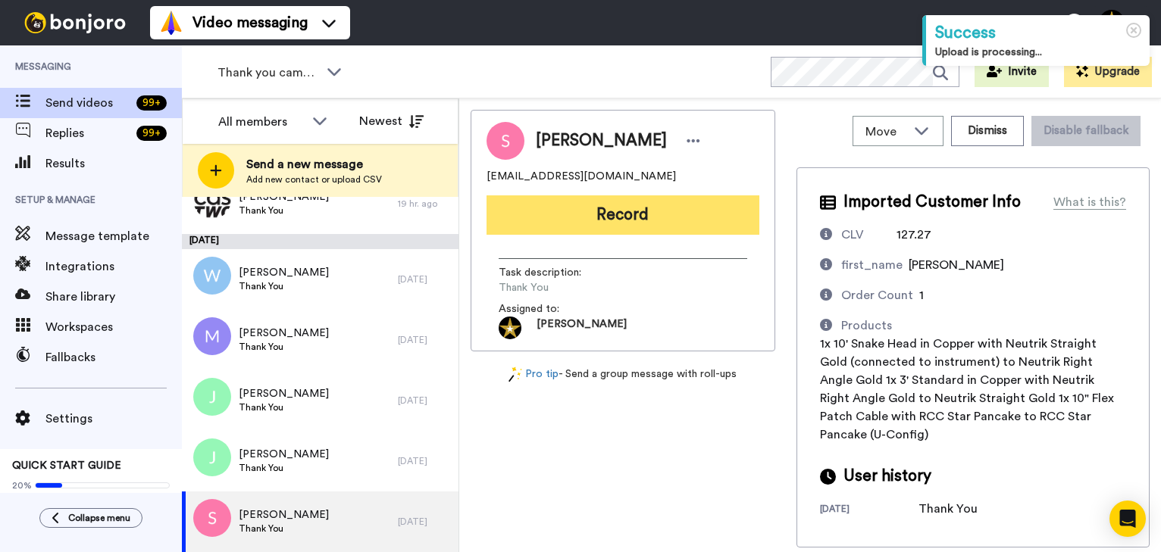
click at [608, 214] on button "Record" at bounding box center [622, 214] width 273 height 39
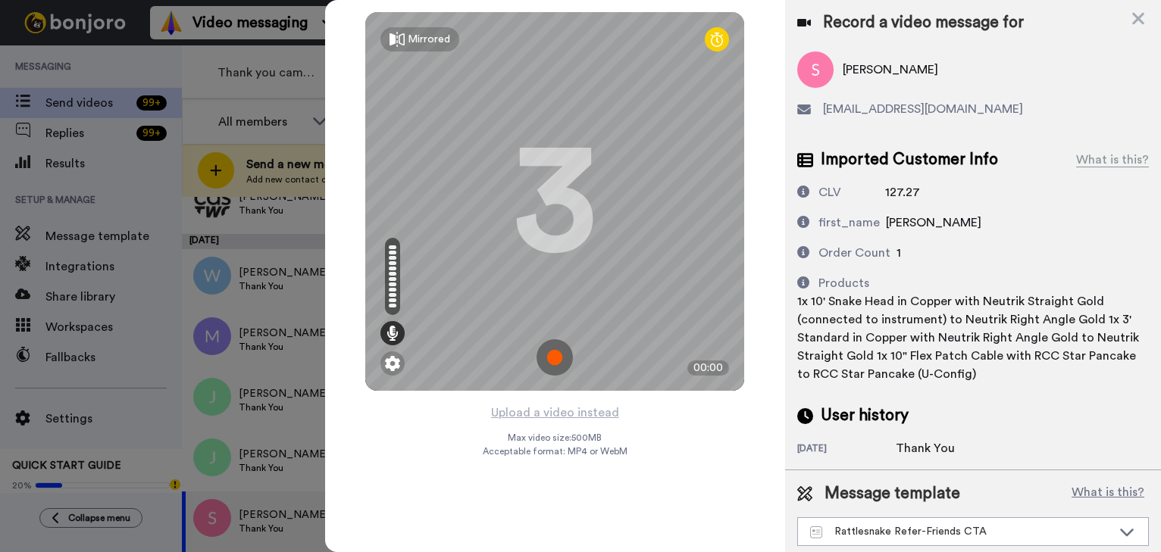
click at [559, 363] on img at bounding box center [554, 357] width 36 height 36
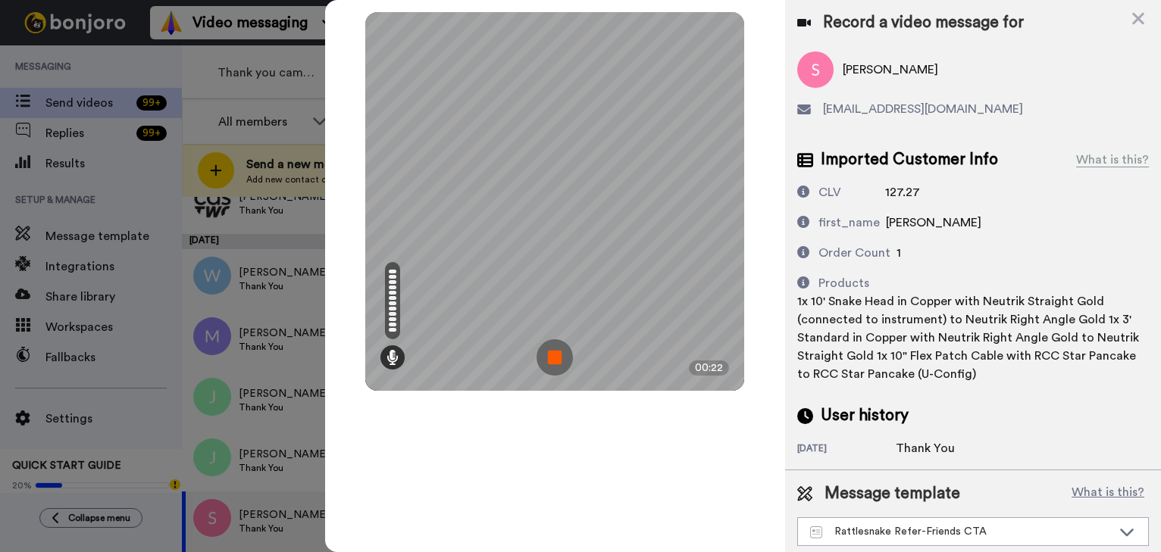
click at [558, 363] on img at bounding box center [554, 357] width 36 height 36
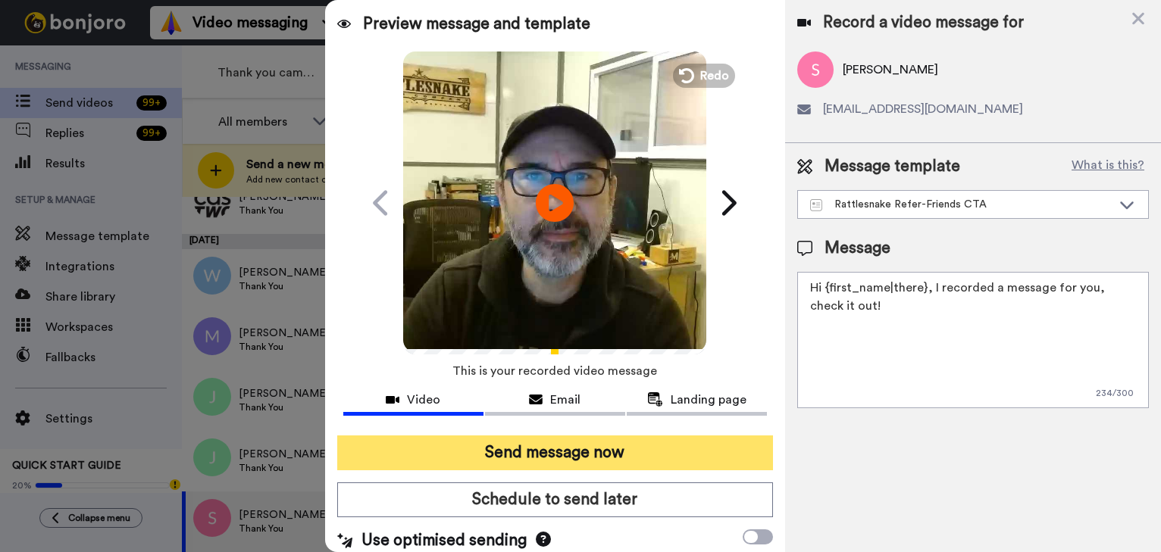
drag, startPoint x: 632, startPoint y: 449, endPoint x: 646, endPoint y: 449, distance: 14.4
click at [633, 449] on button "Send message now" at bounding box center [555, 453] width 436 height 35
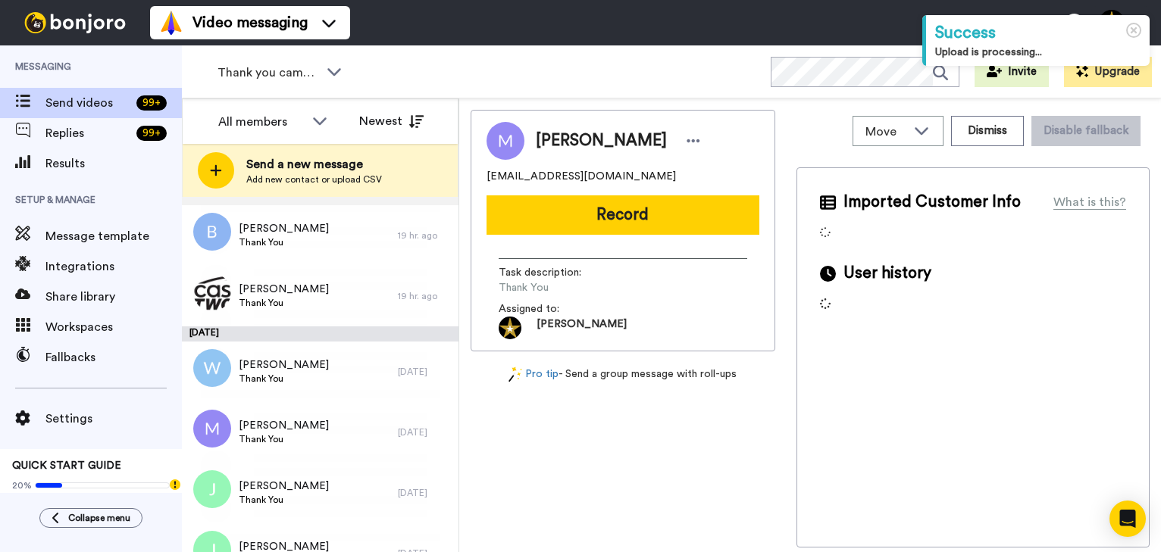
scroll to position [584, 0]
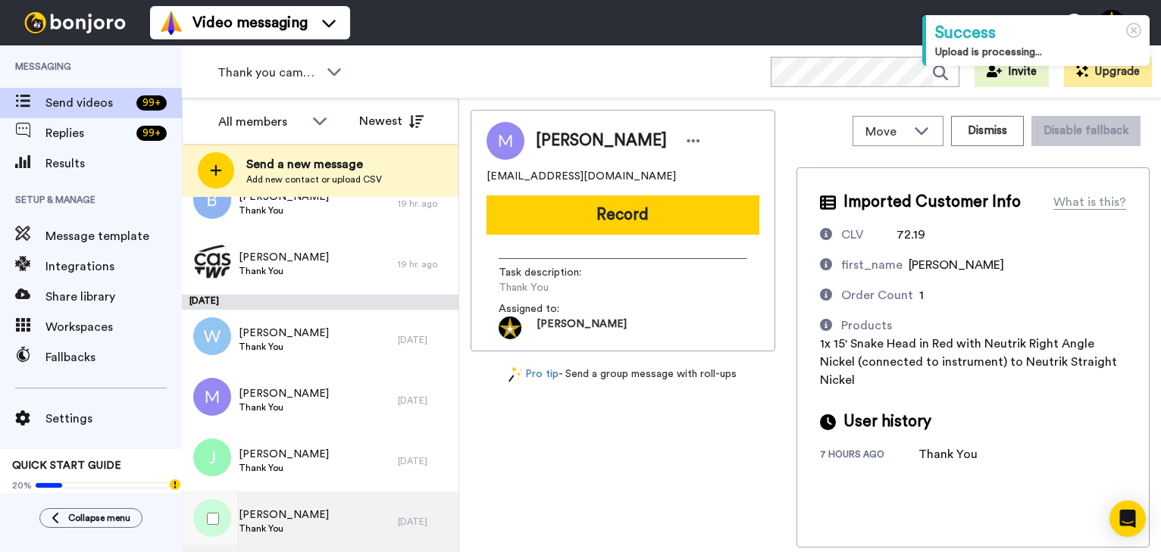
click at [276, 508] on span "Johnny" at bounding box center [284, 515] width 90 height 15
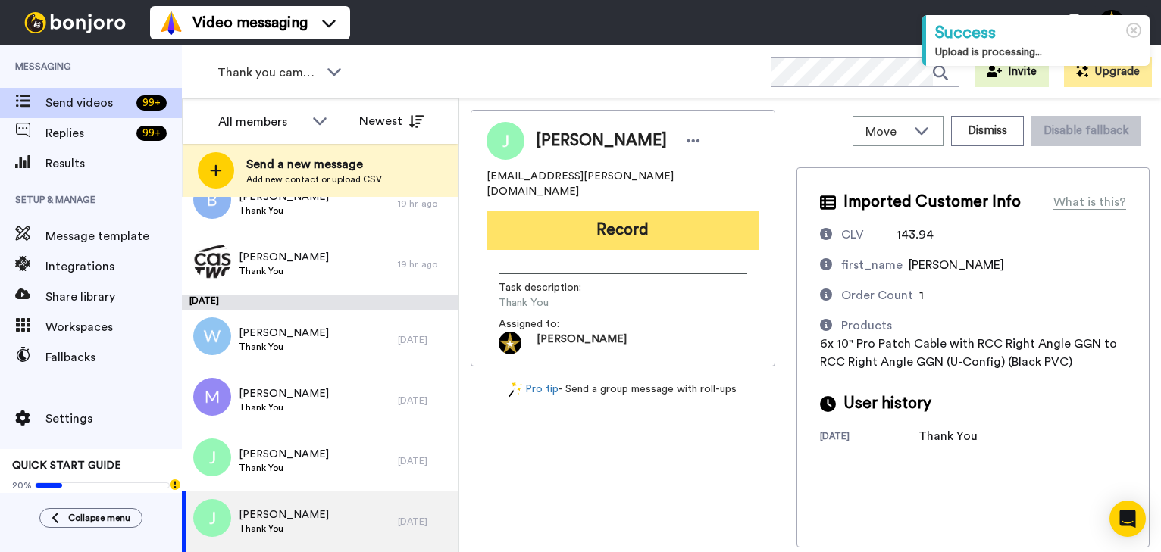
click at [626, 211] on button "Record" at bounding box center [622, 230] width 273 height 39
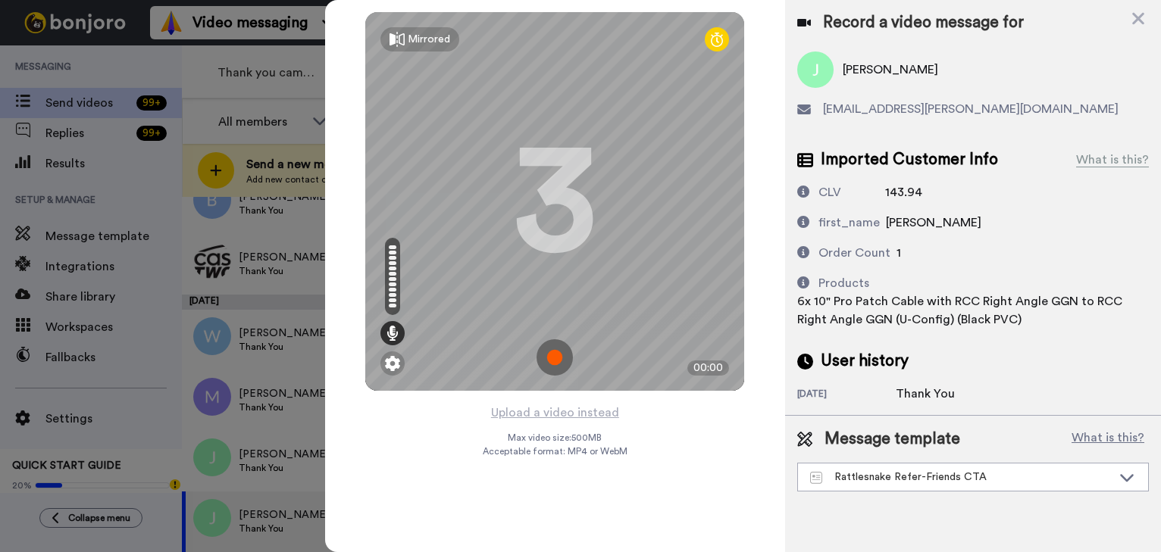
click at [557, 358] on img at bounding box center [554, 357] width 36 height 36
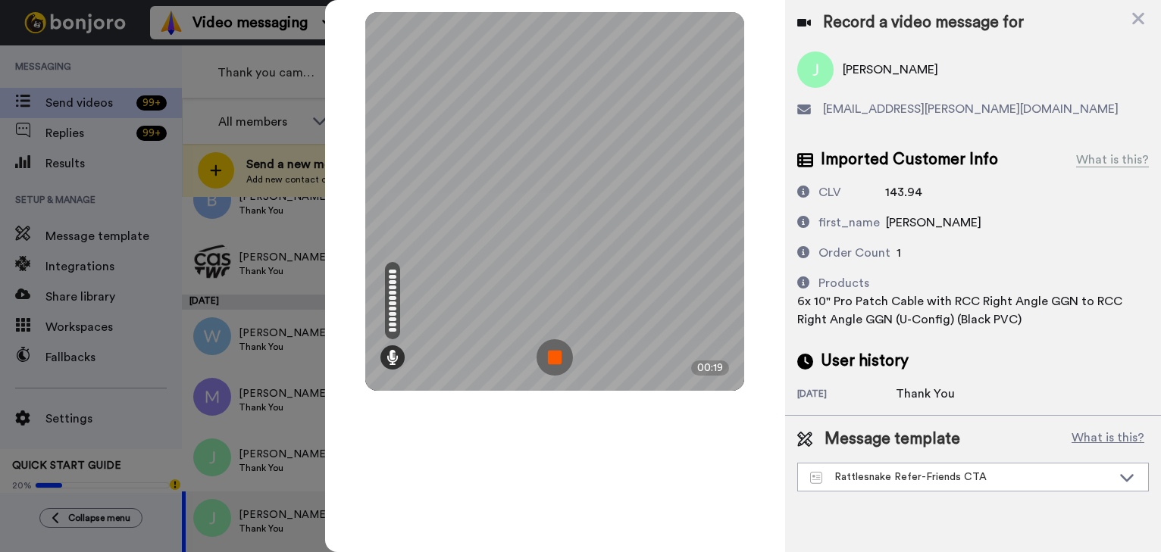
click at [556, 358] on img at bounding box center [554, 357] width 36 height 36
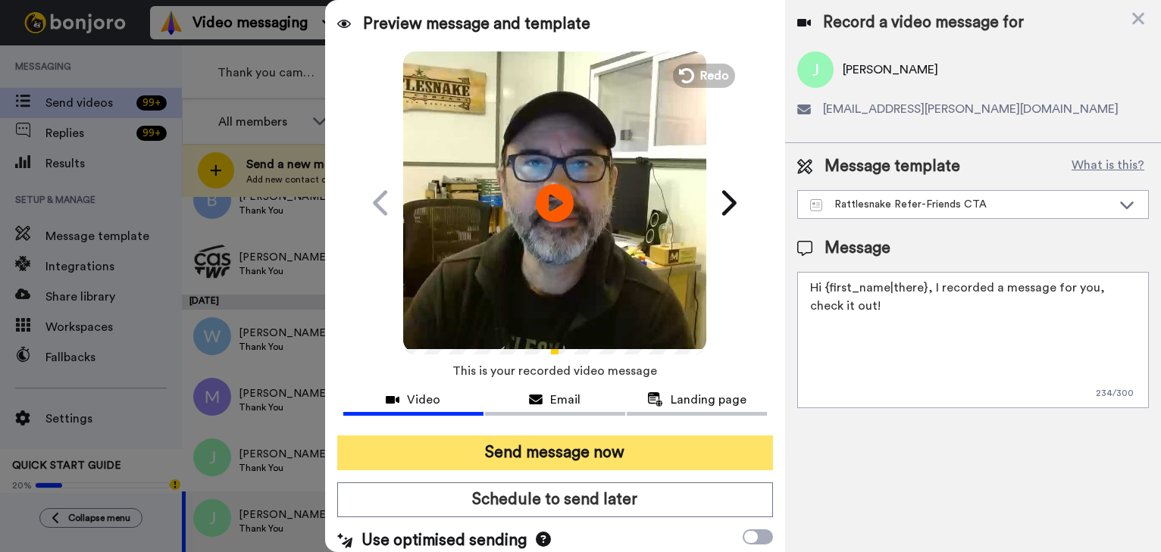
click at [659, 452] on button "Send message now" at bounding box center [555, 453] width 436 height 35
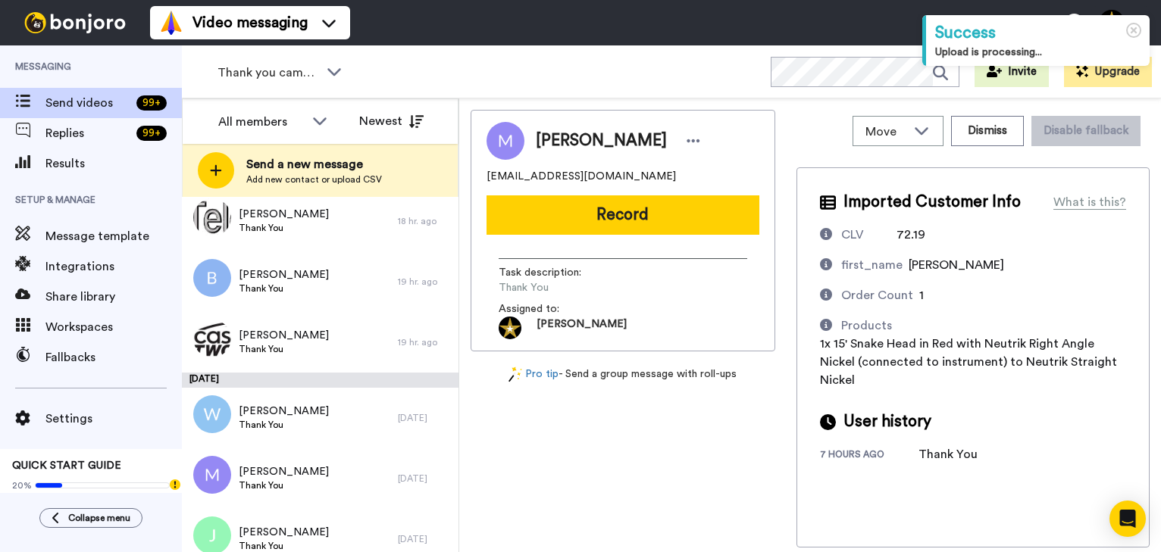
scroll to position [524, 0]
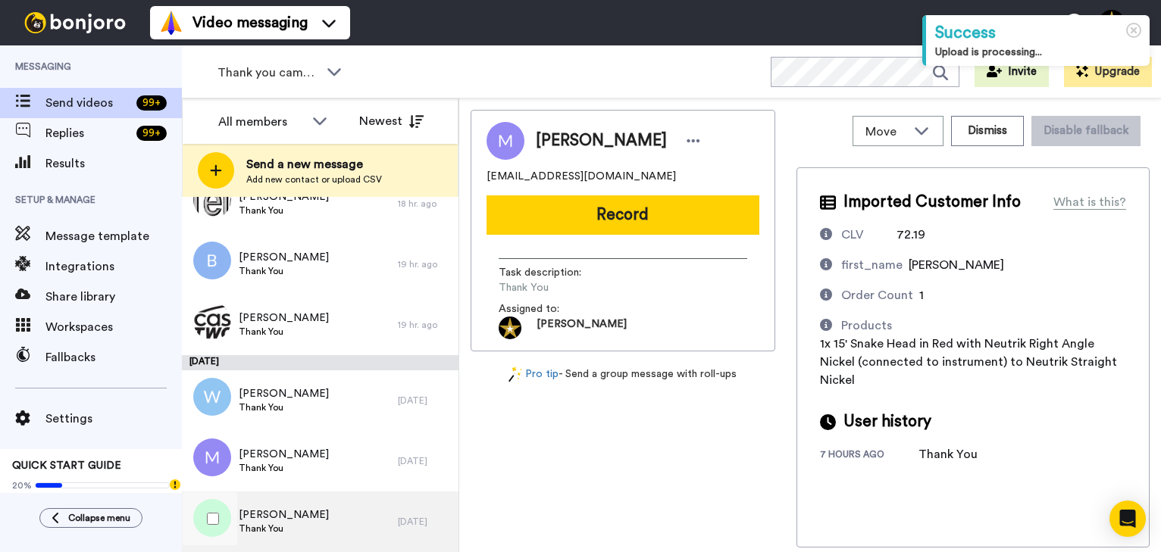
click at [310, 520] on div "James Thank You" at bounding box center [290, 522] width 216 height 61
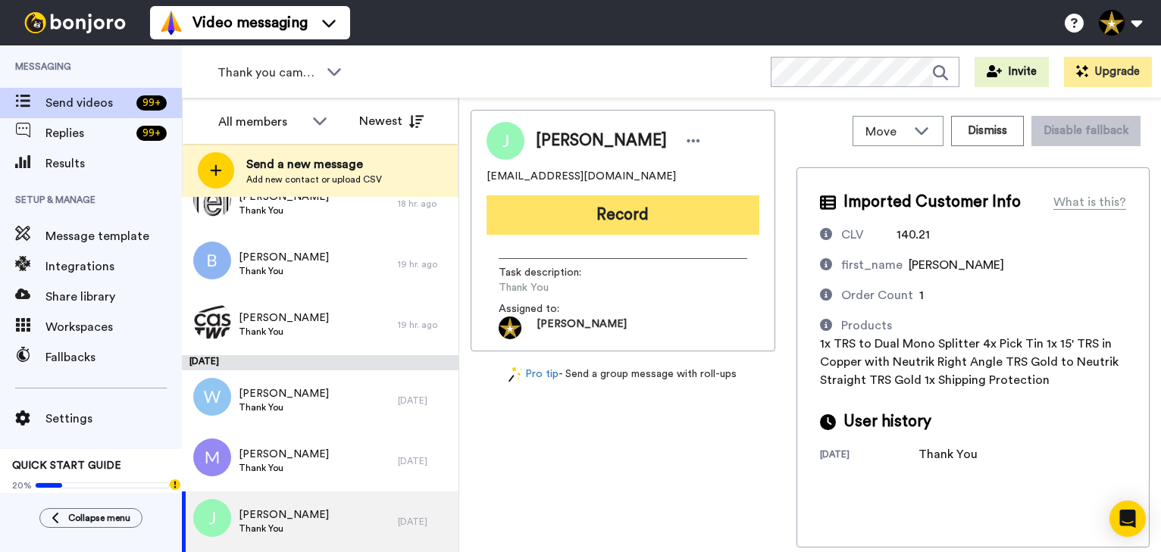
click at [642, 211] on button "Record" at bounding box center [622, 214] width 273 height 39
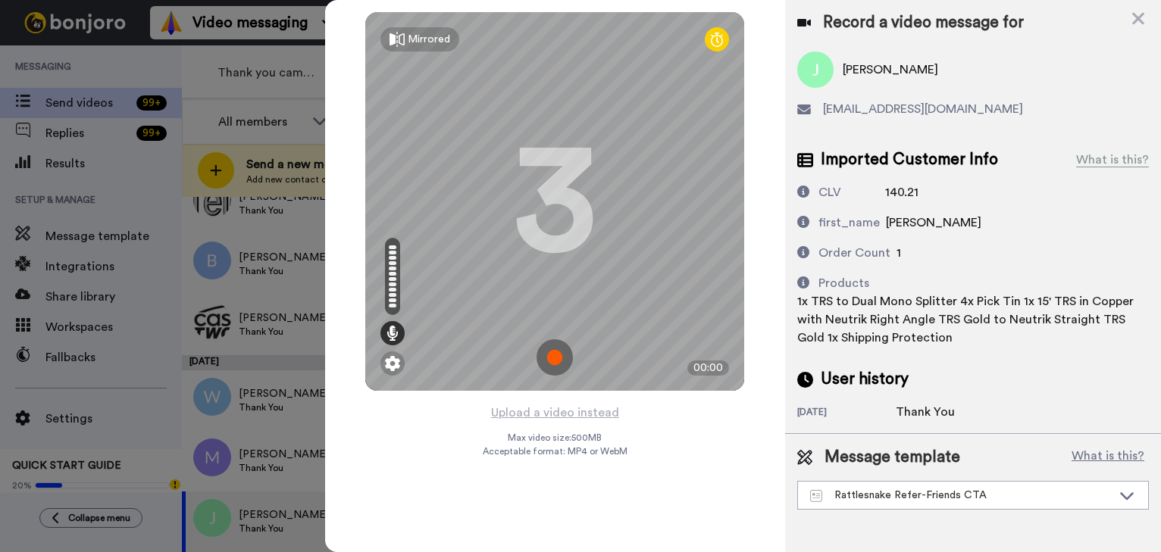
click at [554, 358] on img at bounding box center [554, 357] width 36 height 36
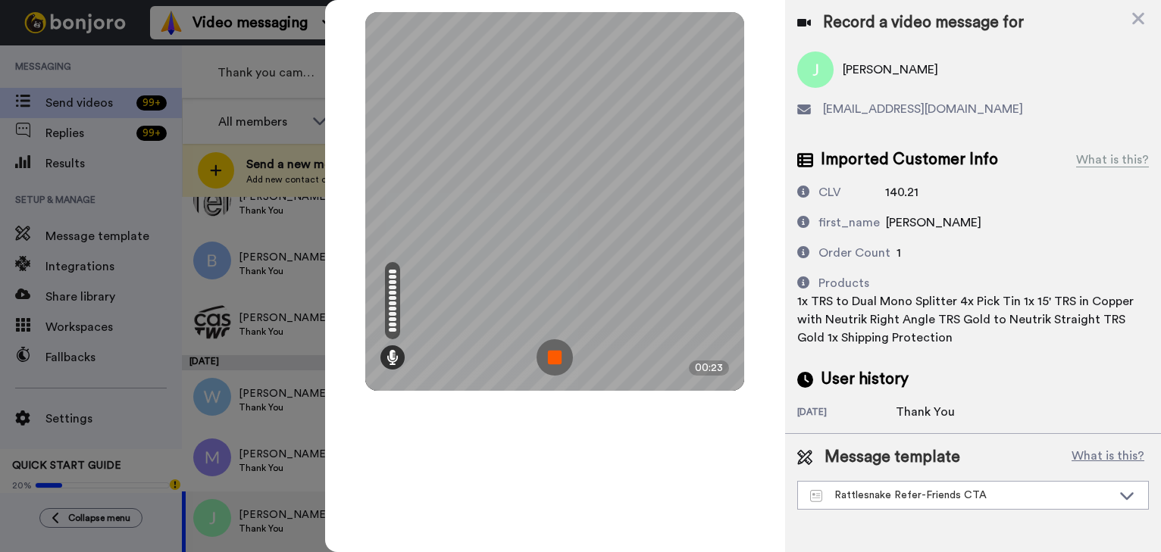
click at [554, 357] on img at bounding box center [554, 357] width 36 height 36
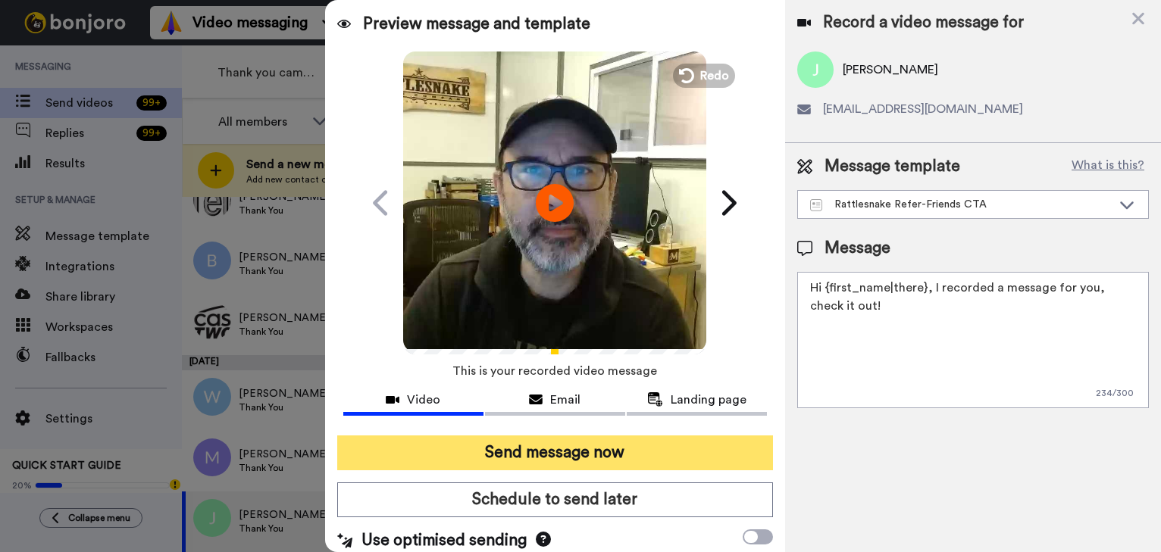
click at [667, 452] on button "Send message now" at bounding box center [555, 453] width 436 height 35
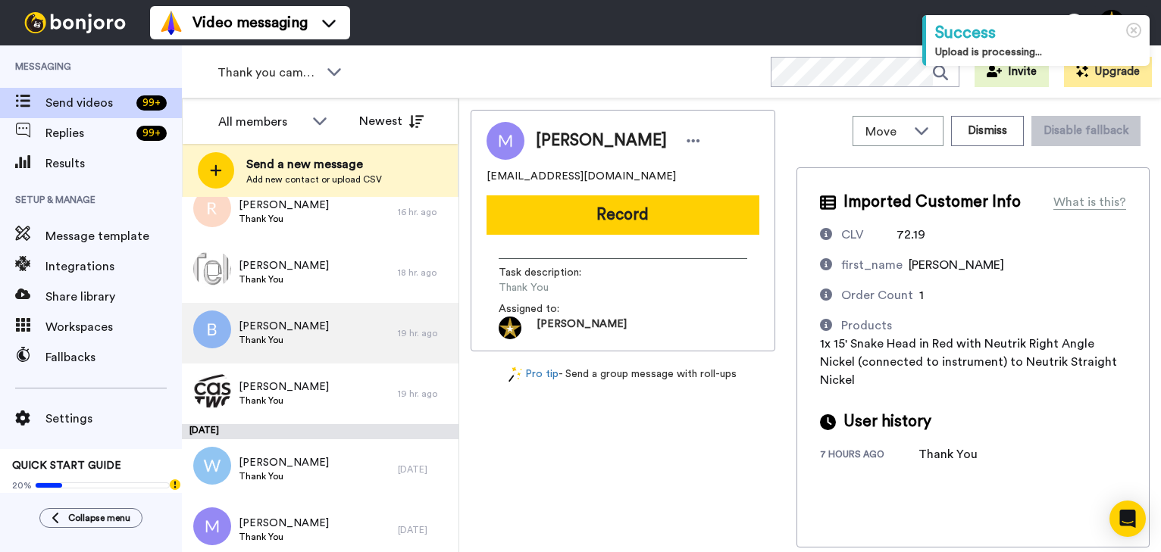
scroll to position [463, 0]
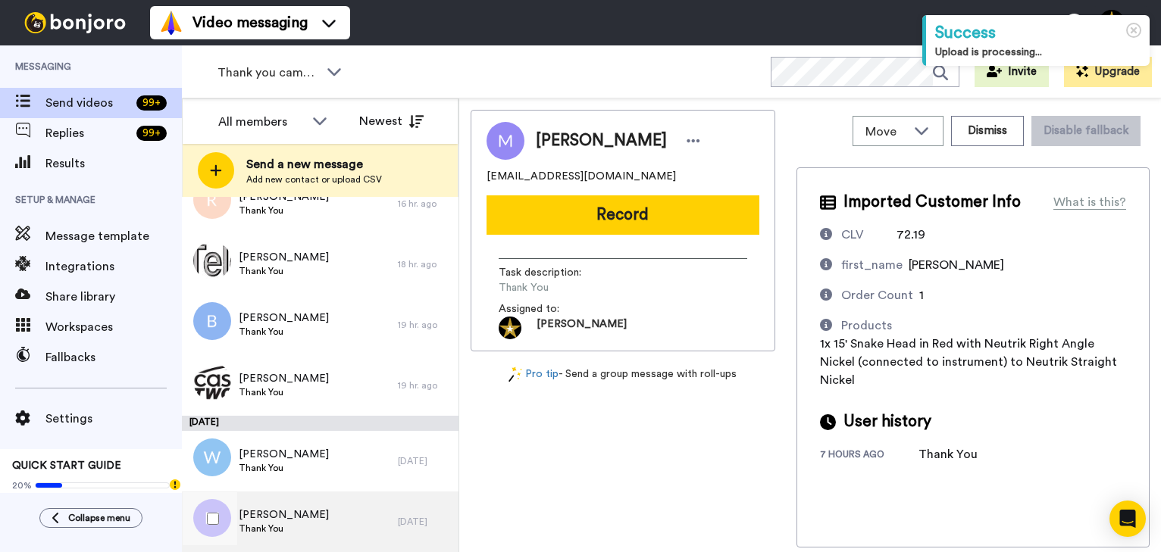
click at [347, 519] on div "Michael Thank You" at bounding box center [290, 522] width 216 height 61
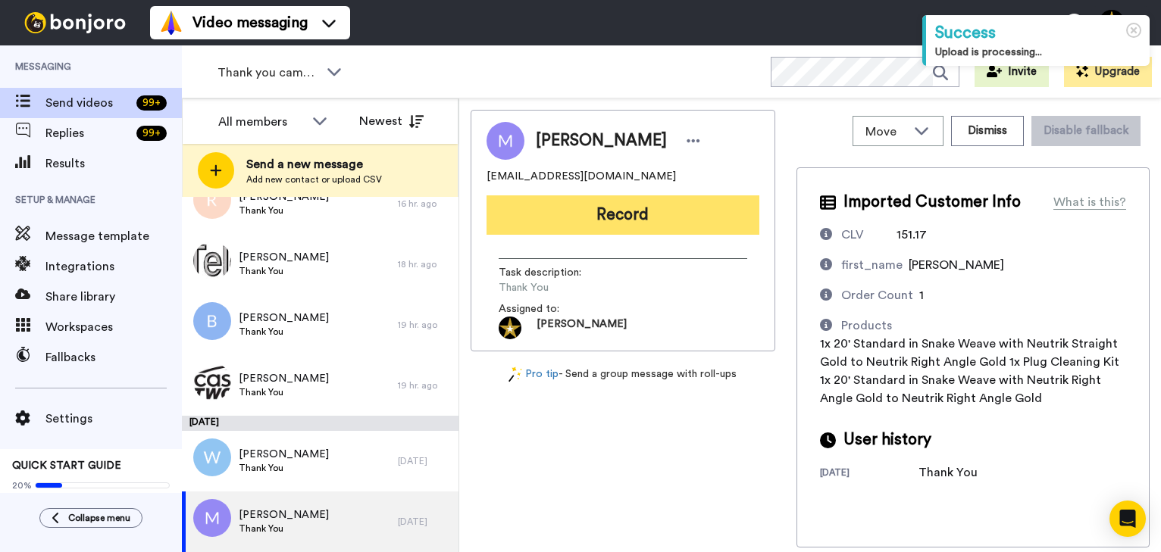
click at [645, 215] on button "Record" at bounding box center [622, 214] width 273 height 39
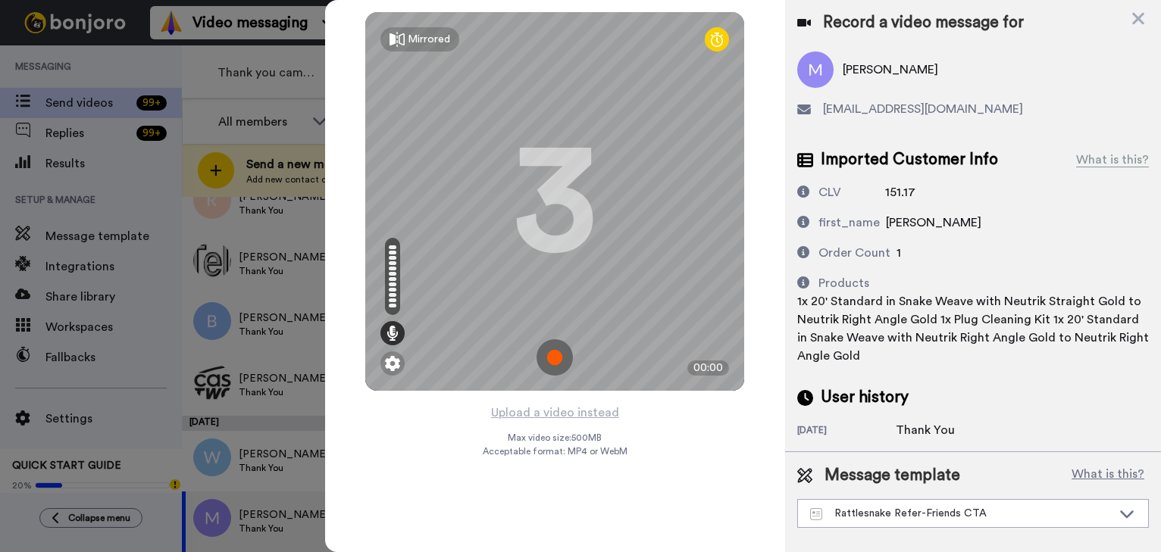
click at [555, 360] on img at bounding box center [554, 357] width 36 height 36
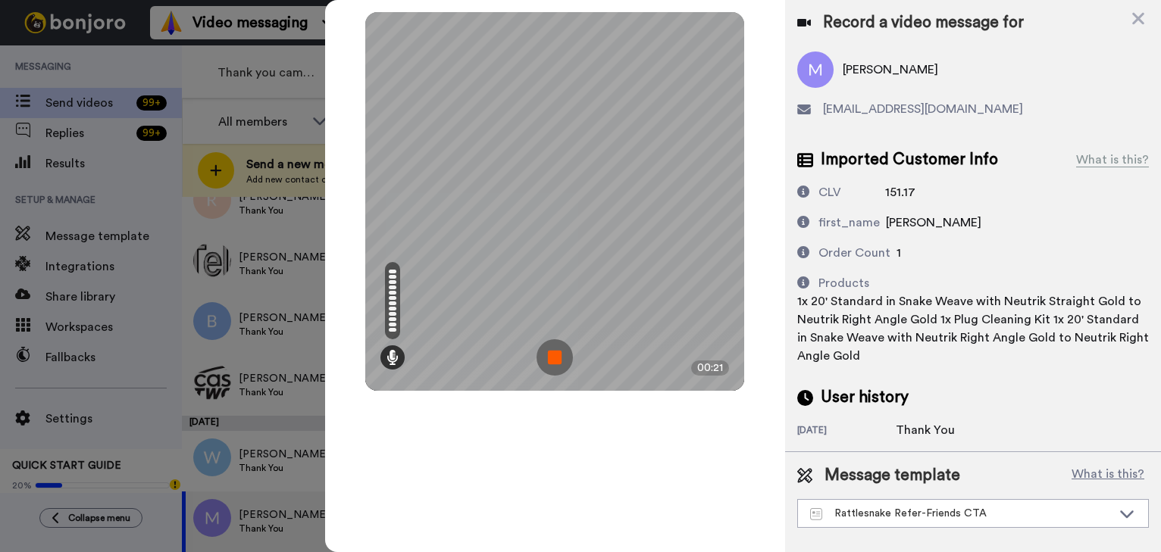
click at [555, 360] on img at bounding box center [554, 357] width 36 height 36
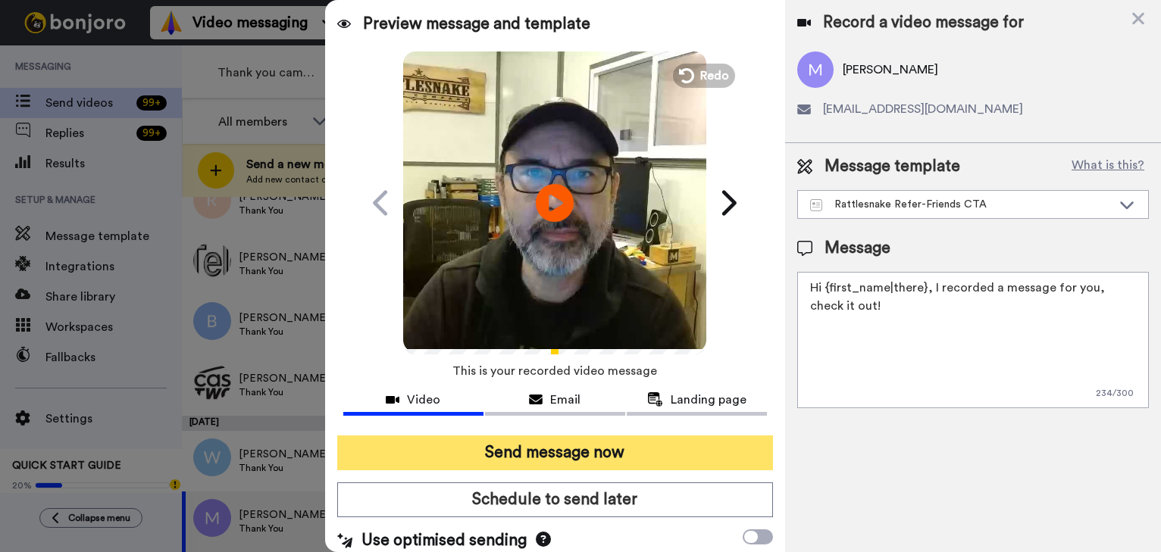
click at [627, 452] on button "Send message now" at bounding box center [555, 453] width 436 height 35
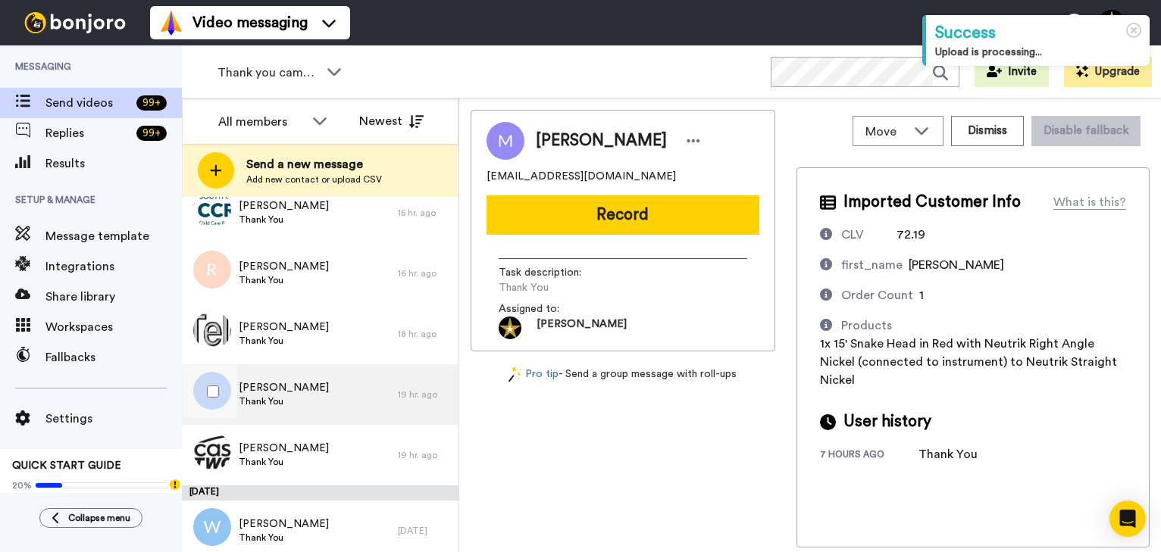
scroll to position [402, 0]
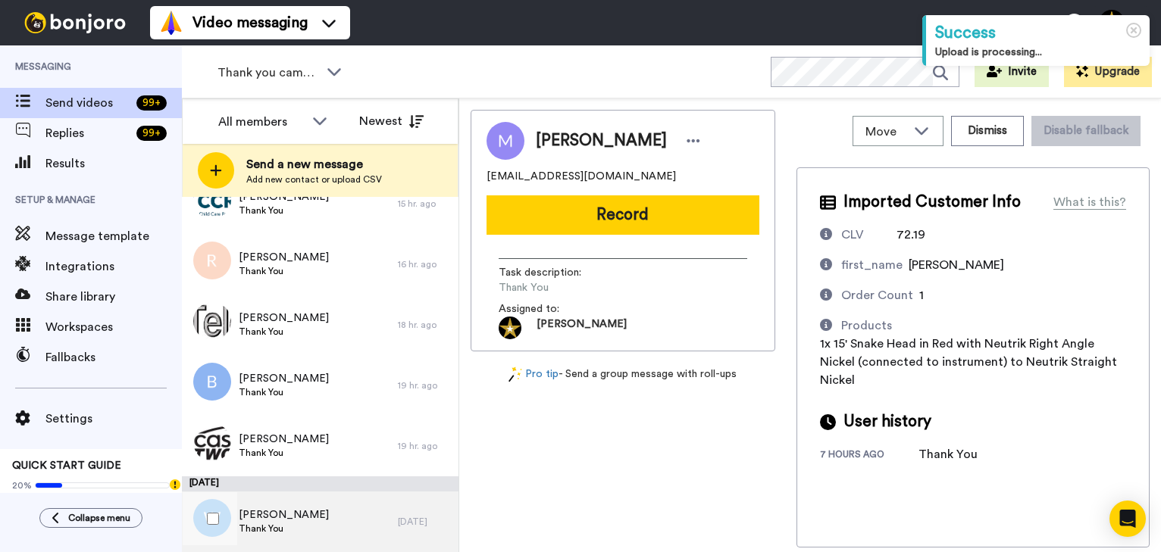
click at [243, 525] on span "Thank You" at bounding box center [284, 529] width 90 height 12
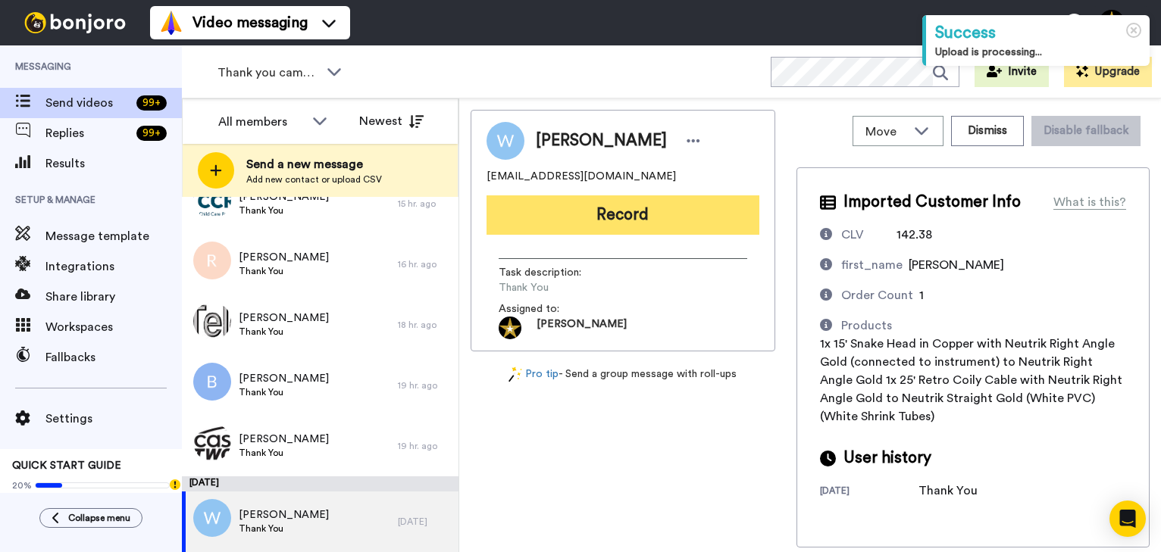
click at [630, 210] on button "Record" at bounding box center [622, 214] width 273 height 39
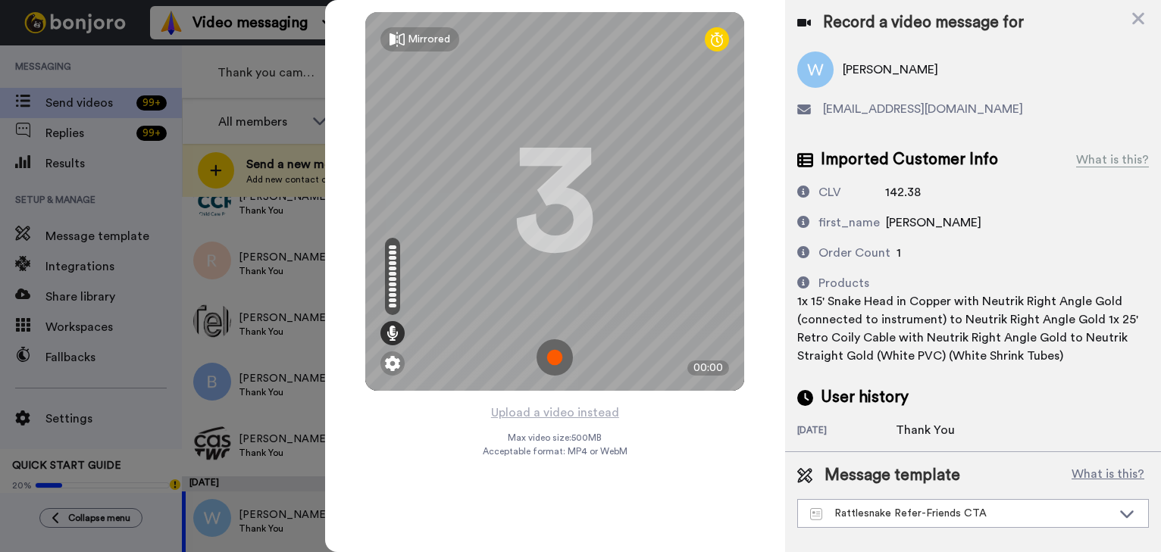
click at [556, 352] on img at bounding box center [554, 357] width 36 height 36
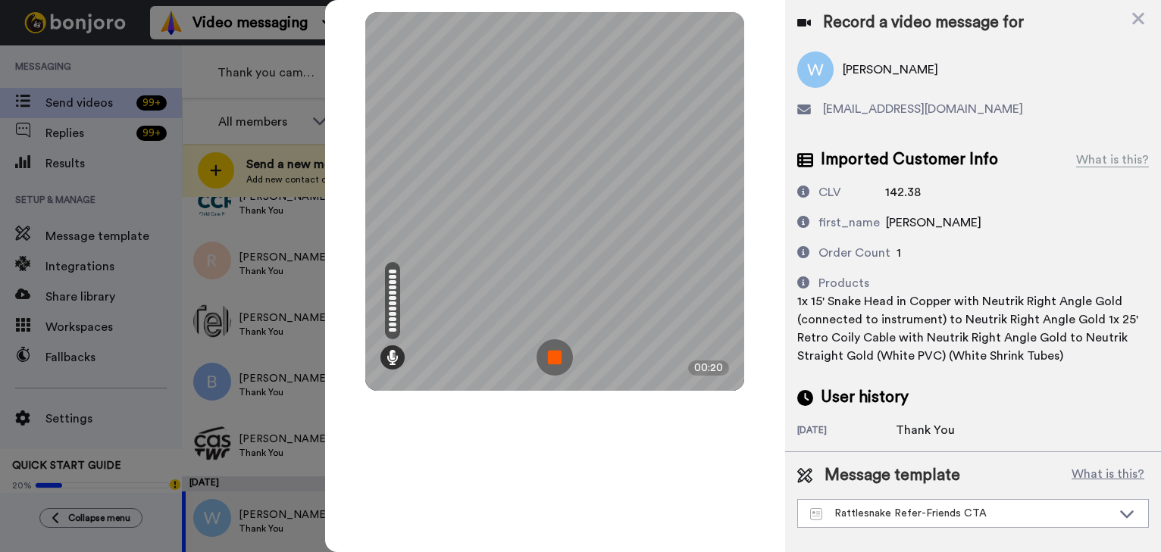
click at [556, 352] on img at bounding box center [554, 357] width 36 height 36
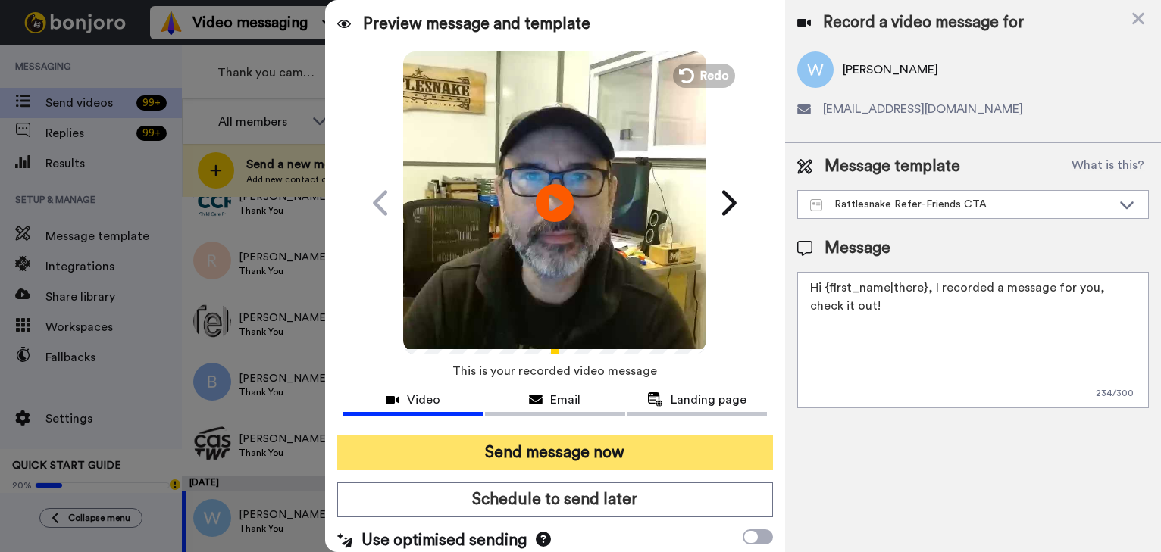
click at [590, 453] on button "Send message now" at bounding box center [555, 453] width 436 height 35
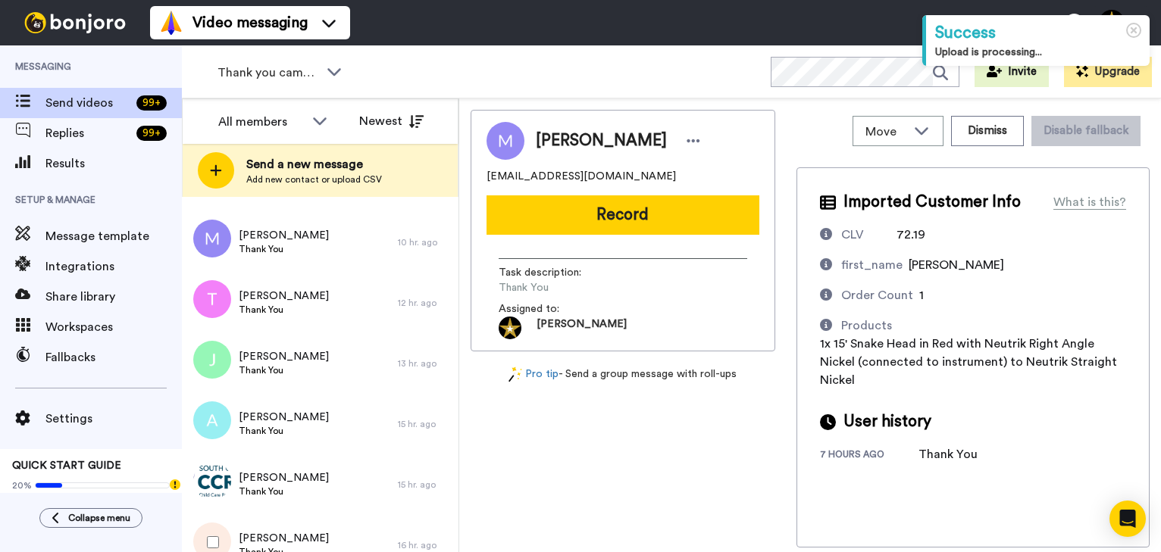
scroll to position [327, 0]
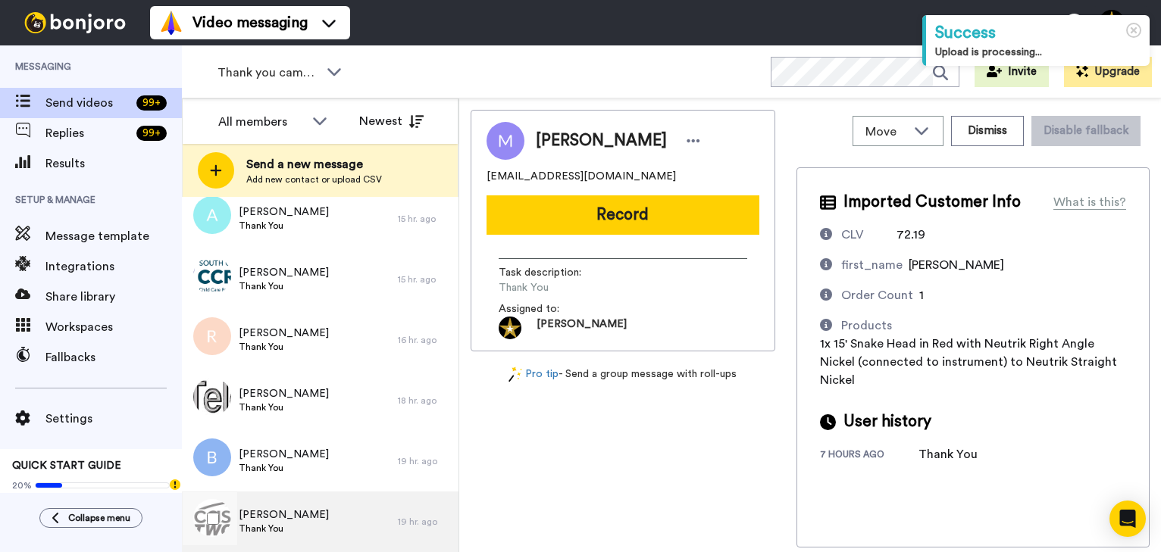
click at [302, 517] on div "[PERSON_NAME] Thank You" at bounding box center [290, 522] width 216 height 61
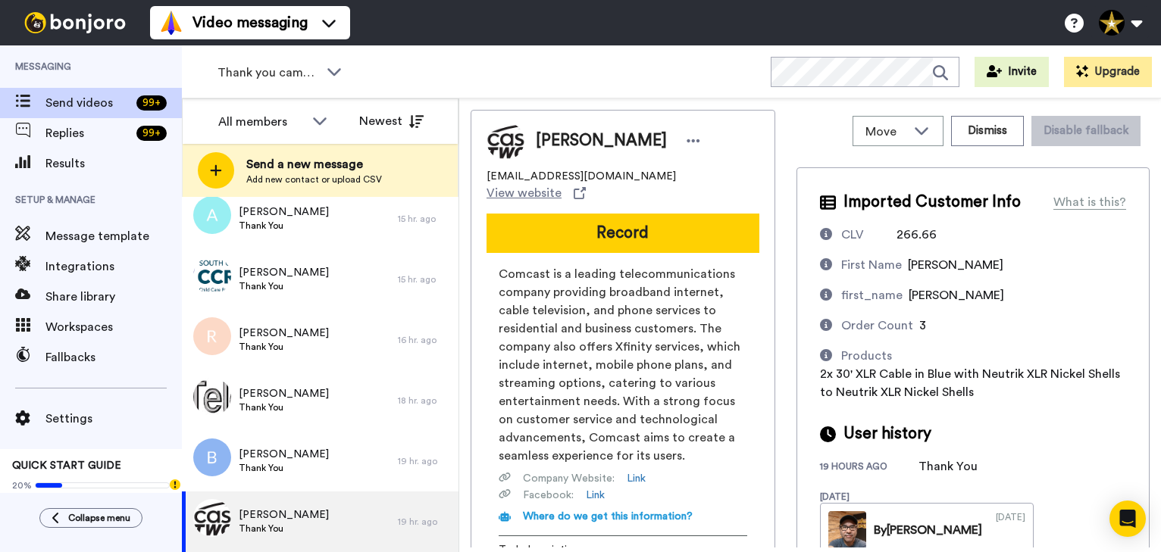
drag, startPoint x: 613, startPoint y: 224, endPoint x: 628, endPoint y: 224, distance: 15.2
click at [613, 223] on button "Record" at bounding box center [622, 233] width 273 height 39
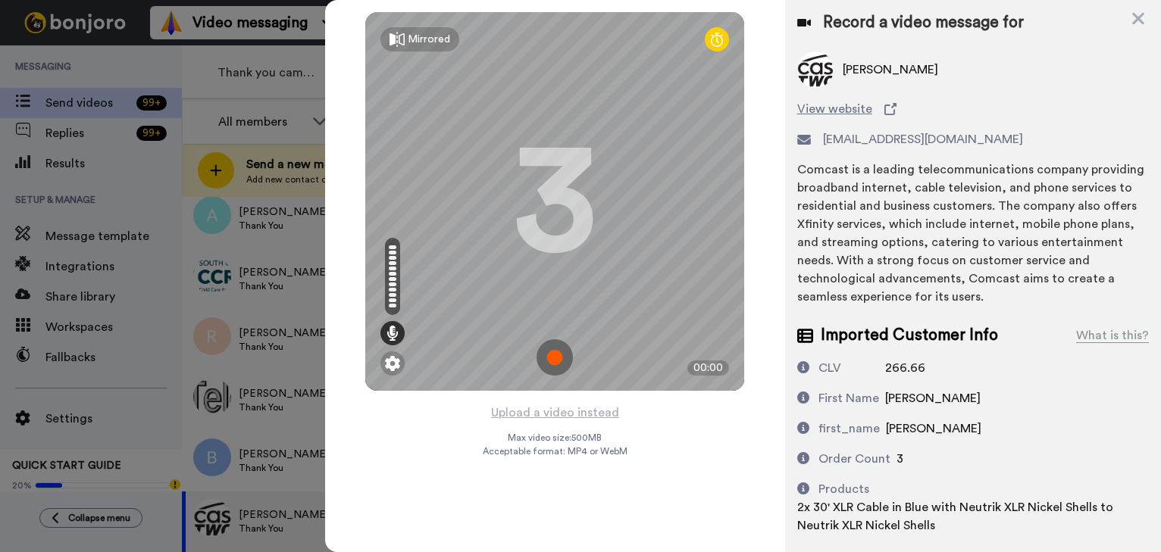
click at [557, 361] on img at bounding box center [554, 357] width 36 height 36
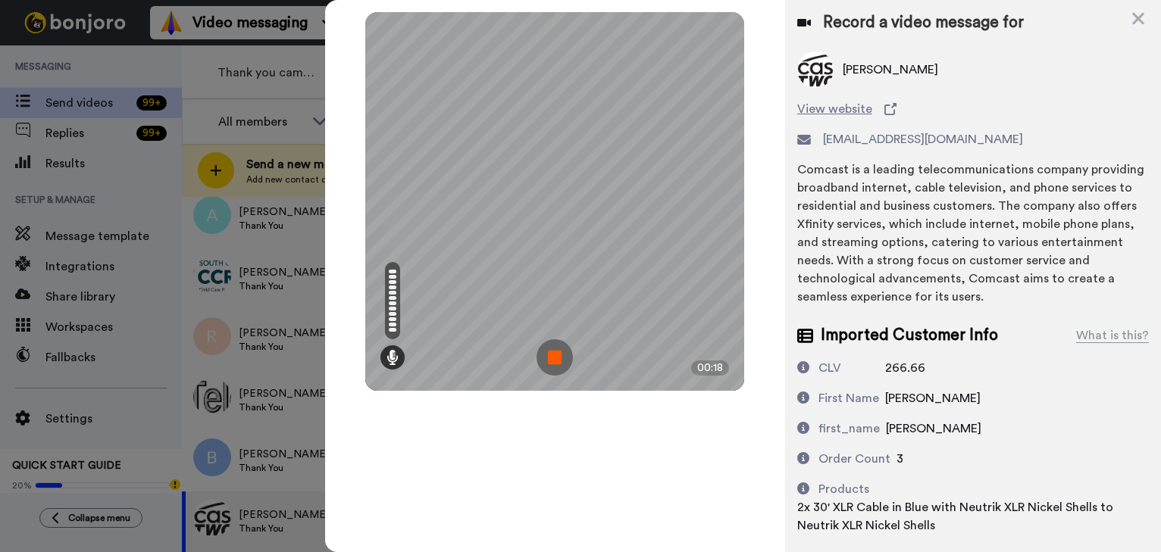
click at [557, 361] on img at bounding box center [554, 357] width 36 height 36
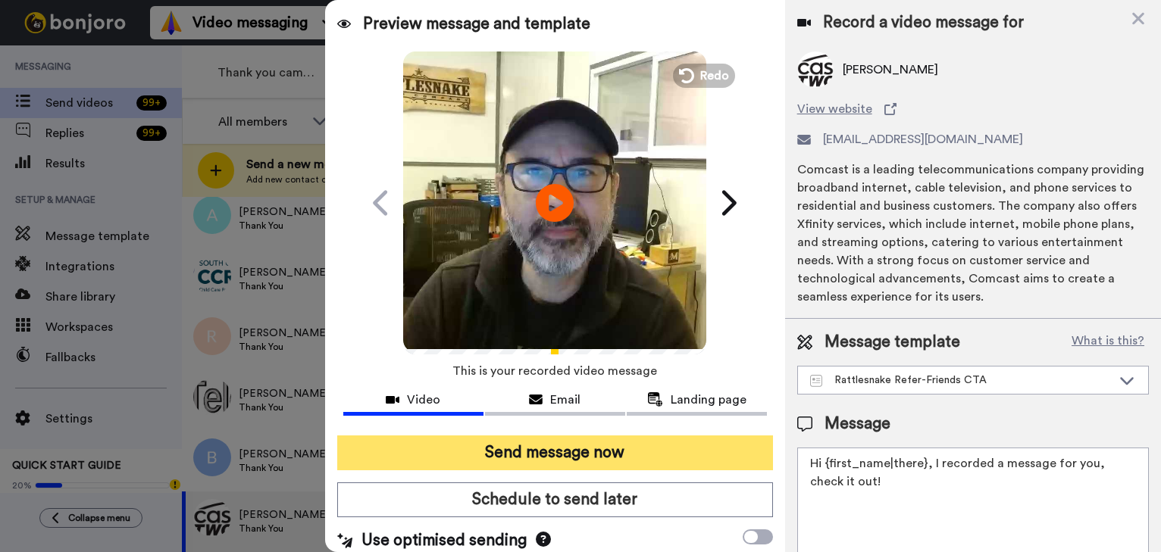
click at [563, 455] on button "Send message now" at bounding box center [555, 453] width 436 height 35
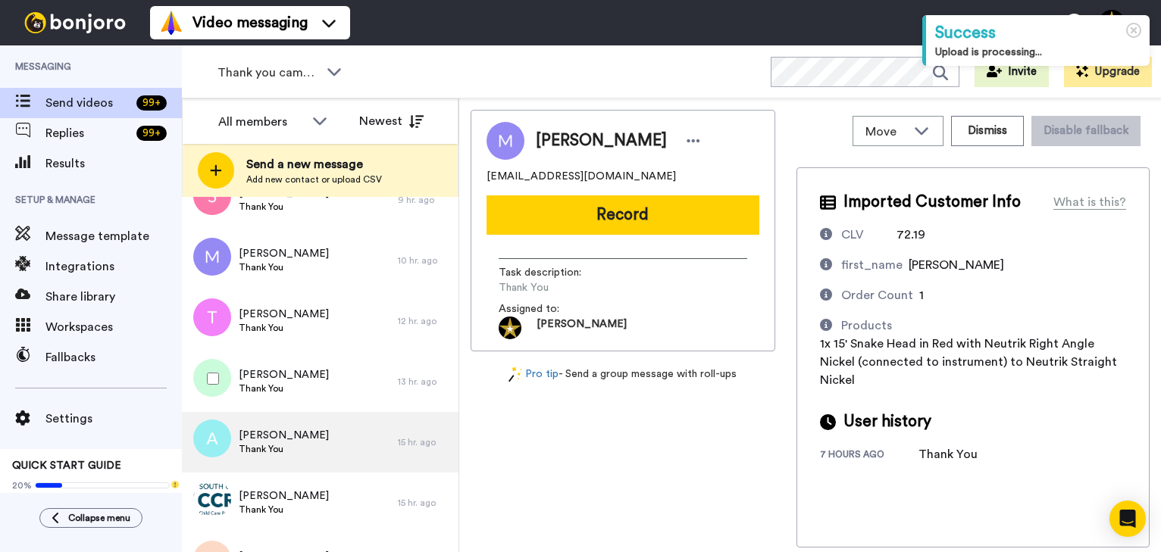
scroll to position [266, 0]
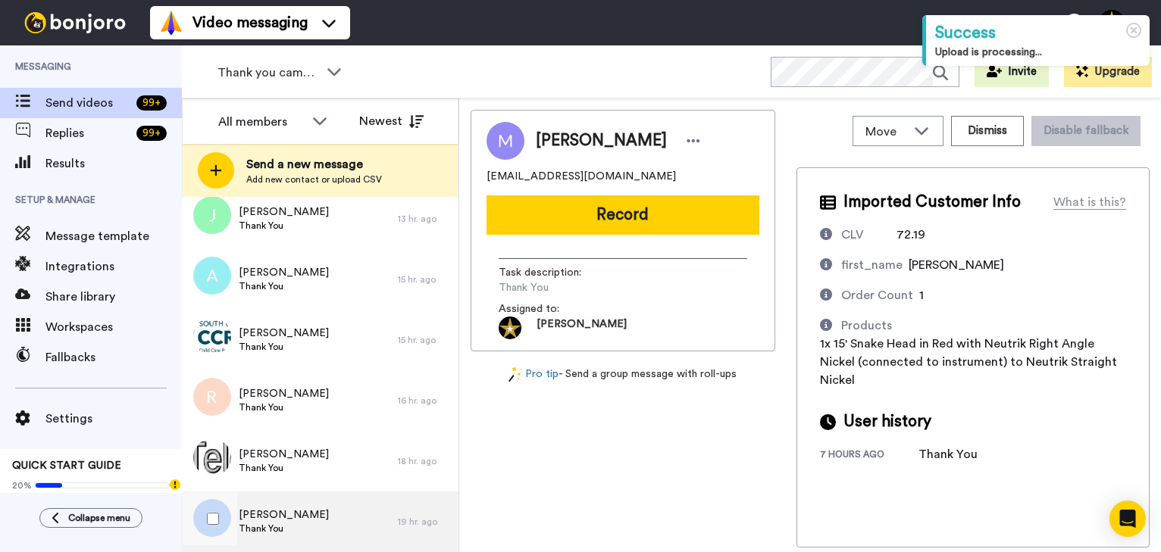
click at [305, 520] on div "[PERSON_NAME] Thank You" at bounding box center [290, 522] width 216 height 61
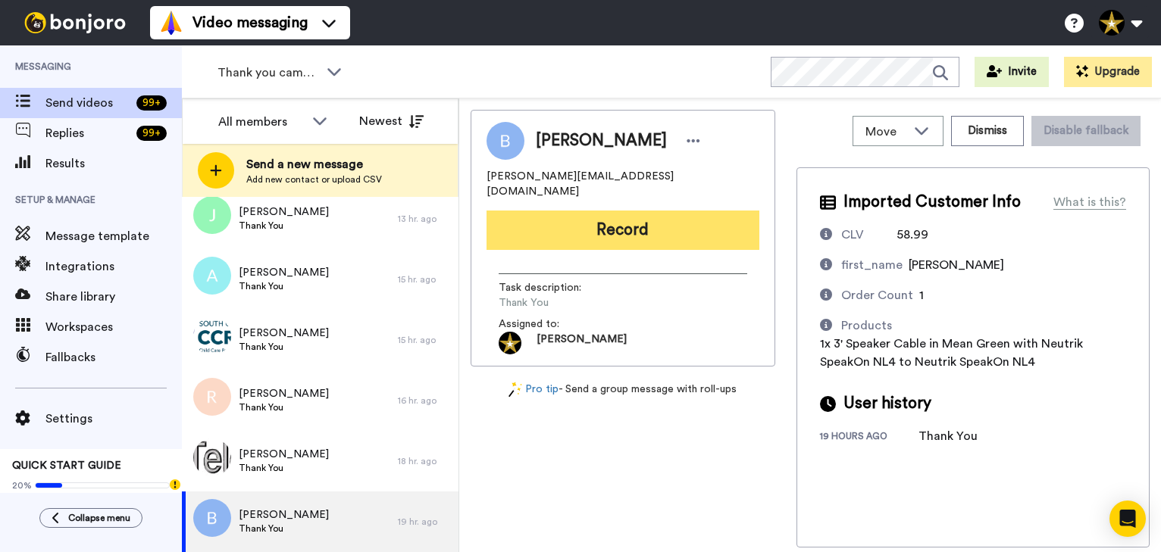
click at [666, 224] on button "Record" at bounding box center [622, 230] width 273 height 39
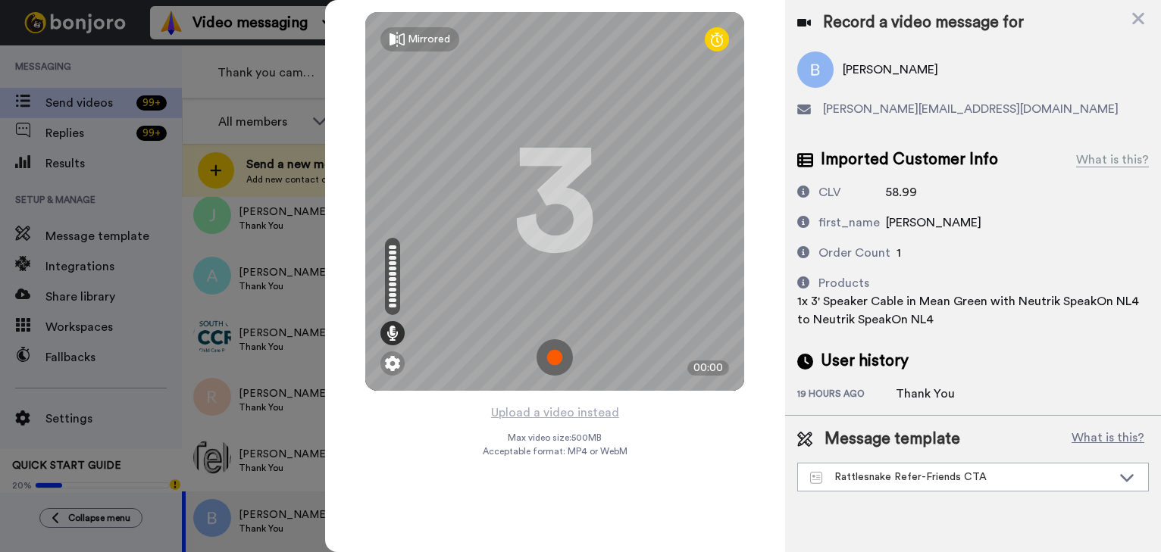
click at [552, 361] on img at bounding box center [554, 357] width 36 height 36
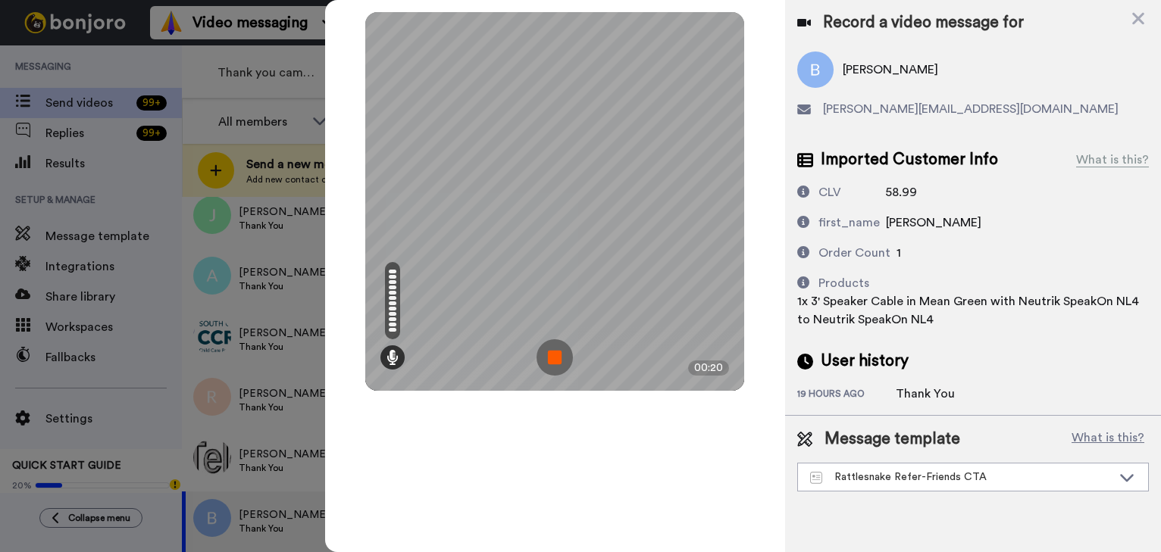
click at [551, 353] on img at bounding box center [554, 357] width 36 height 36
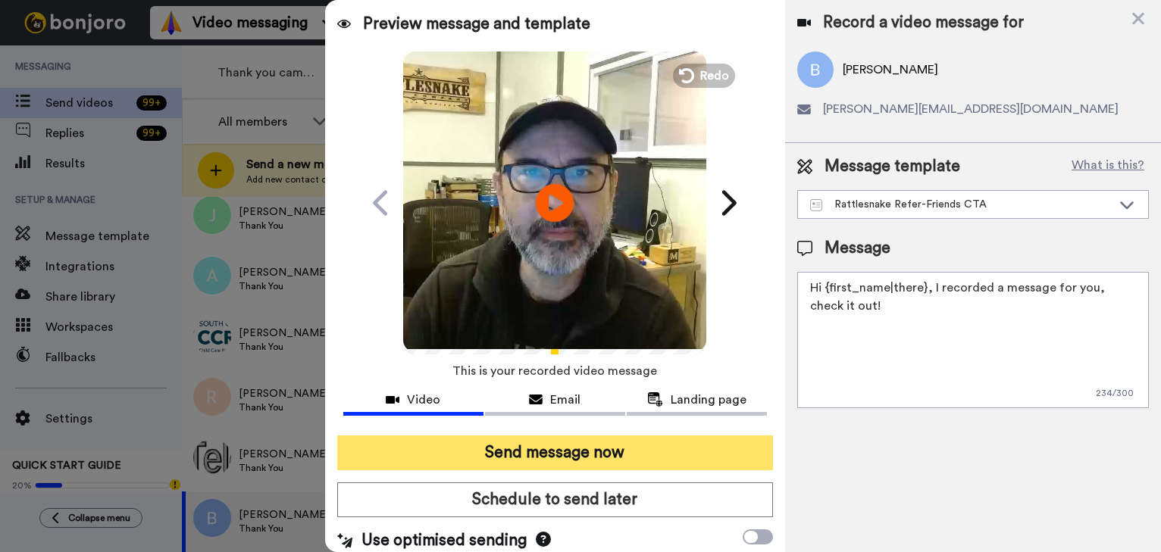
click at [595, 455] on button "Send message now" at bounding box center [555, 453] width 436 height 35
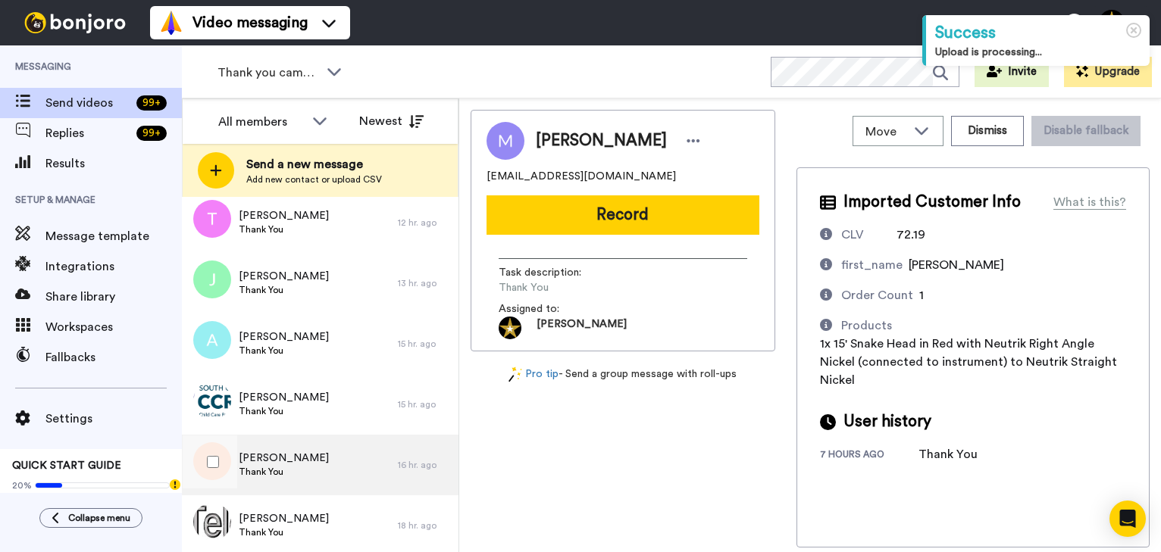
scroll to position [205, 0]
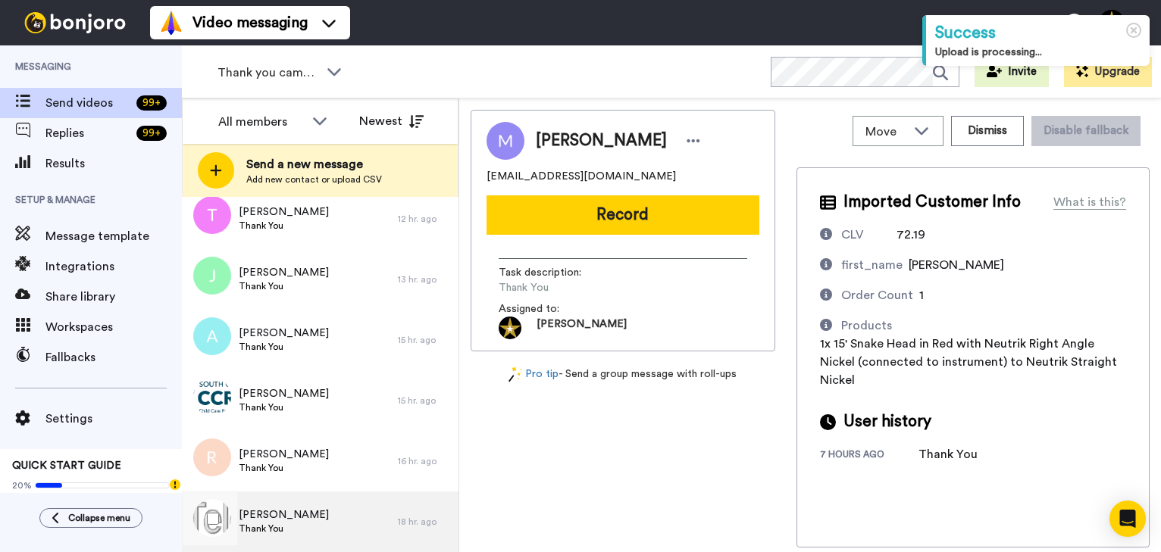
click at [278, 524] on span "Thank You" at bounding box center [284, 529] width 90 height 12
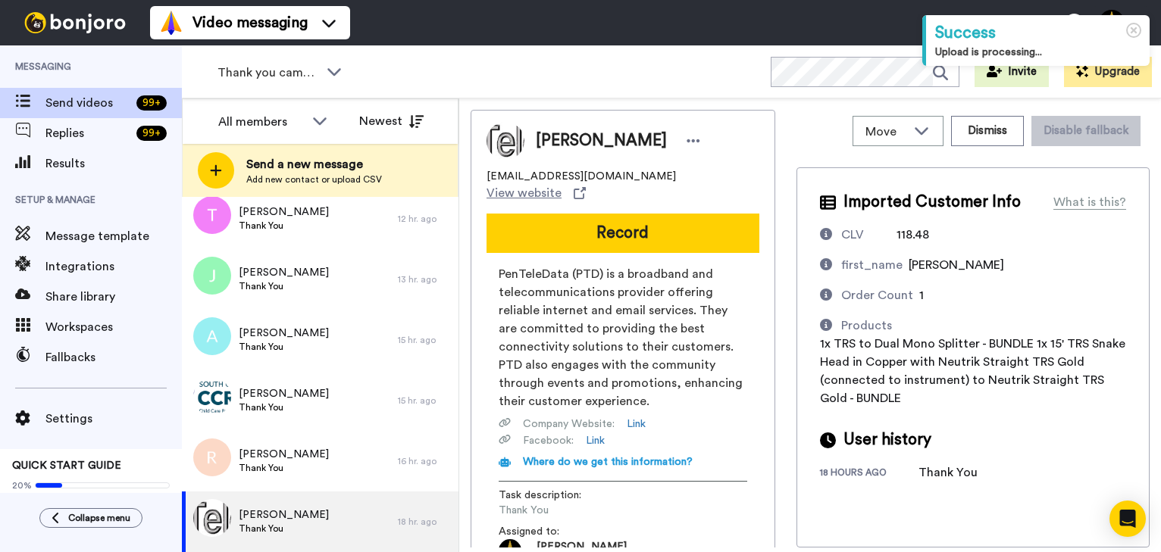
drag, startPoint x: 622, startPoint y: 214, endPoint x: 630, endPoint y: 216, distance: 7.7
click at [621, 214] on button "Record" at bounding box center [622, 233] width 273 height 39
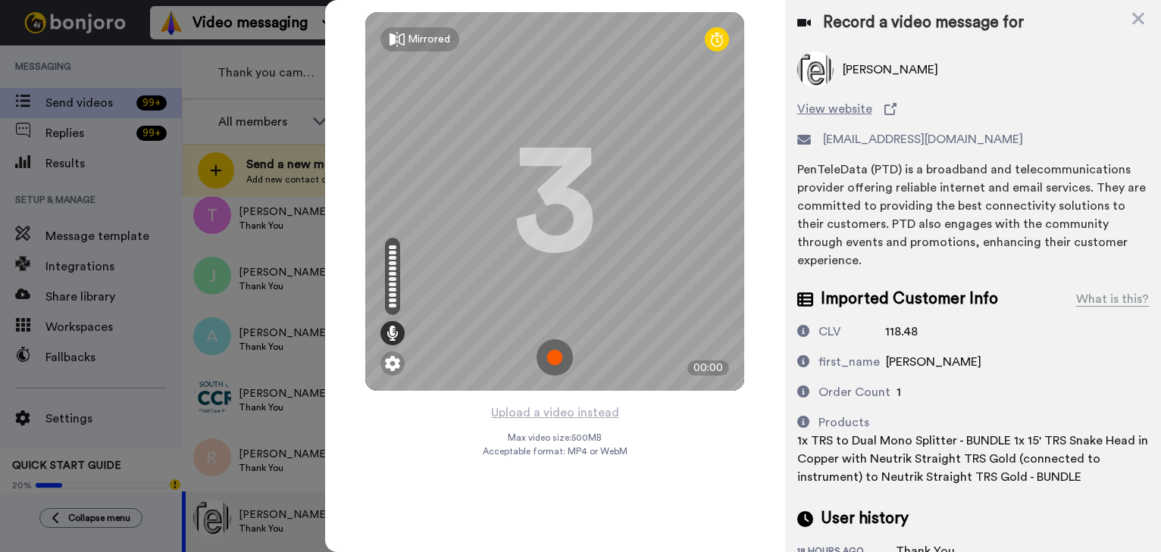
click at [557, 355] on img at bounding box center [554, 357] width 36 height 36
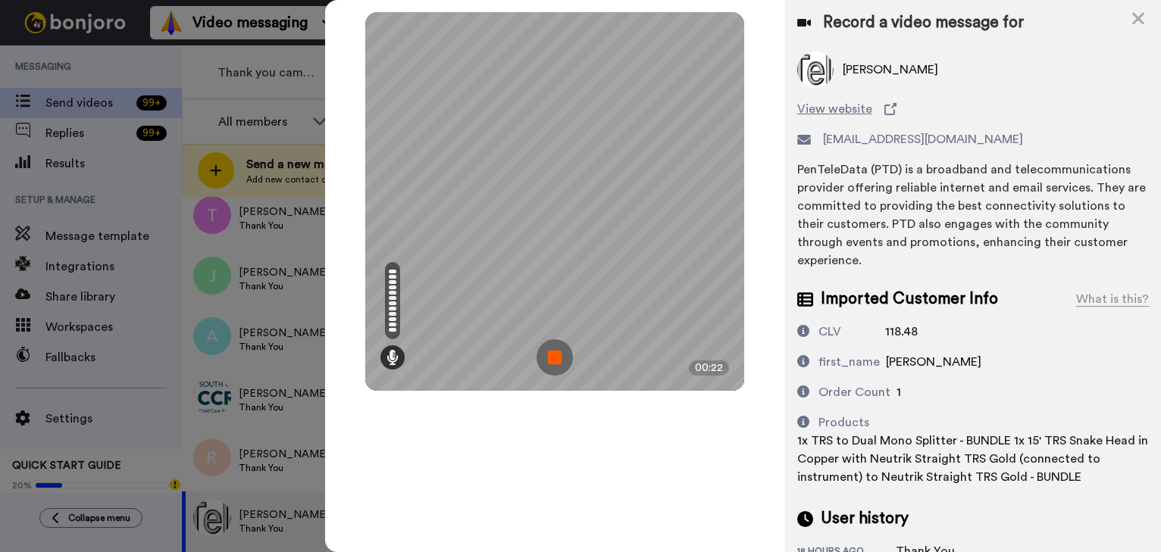
click at [557, 355] on img at bounding box center [554, 357] width 36 height 36
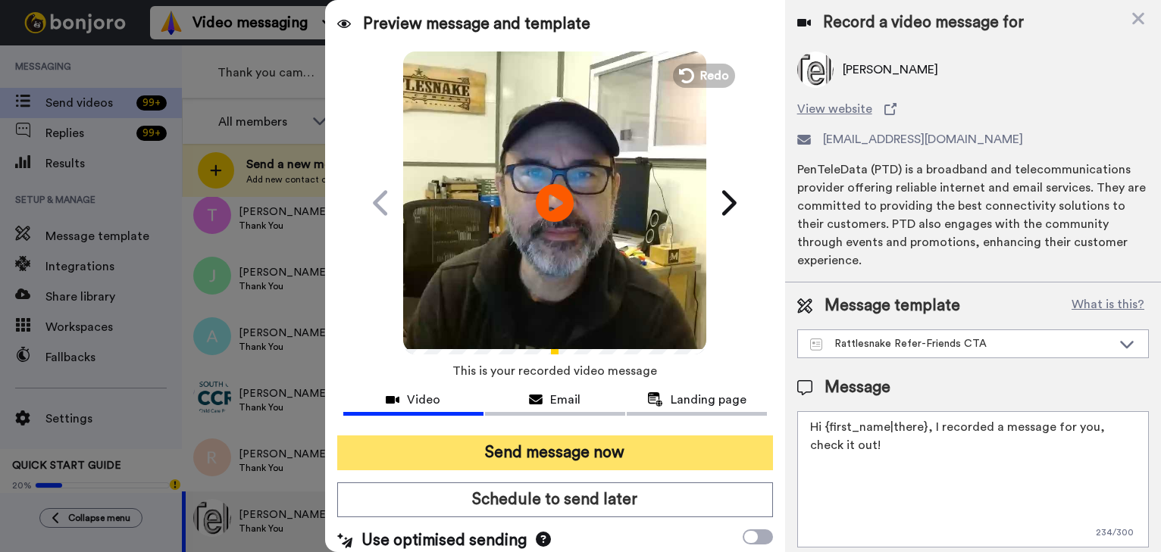
click at [586, 460] on button "Send message now" at bounding box center [555, 453] width 436 height 35
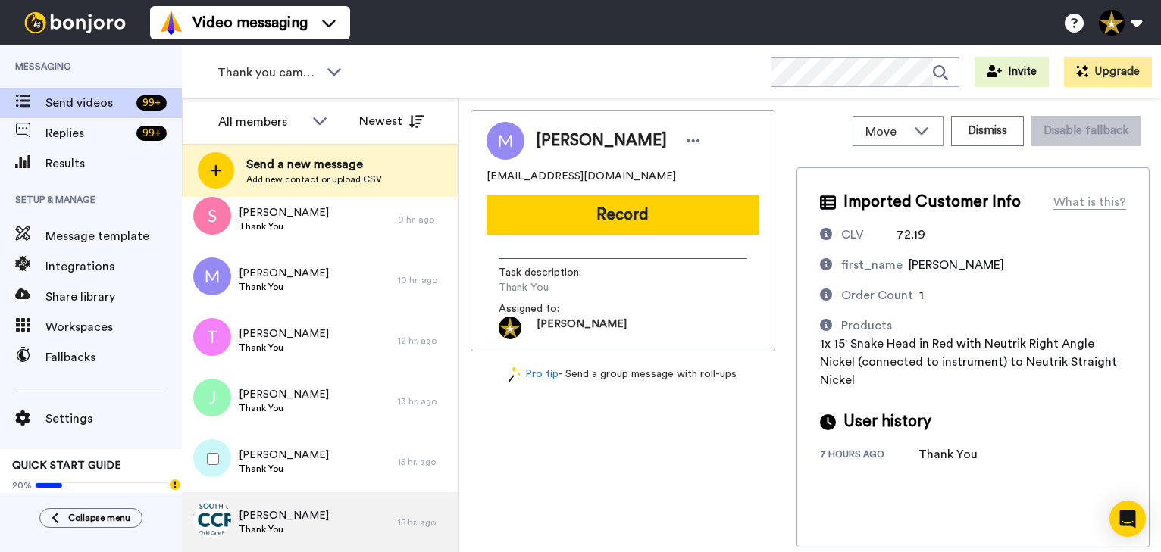
scroll to position [145, 0]
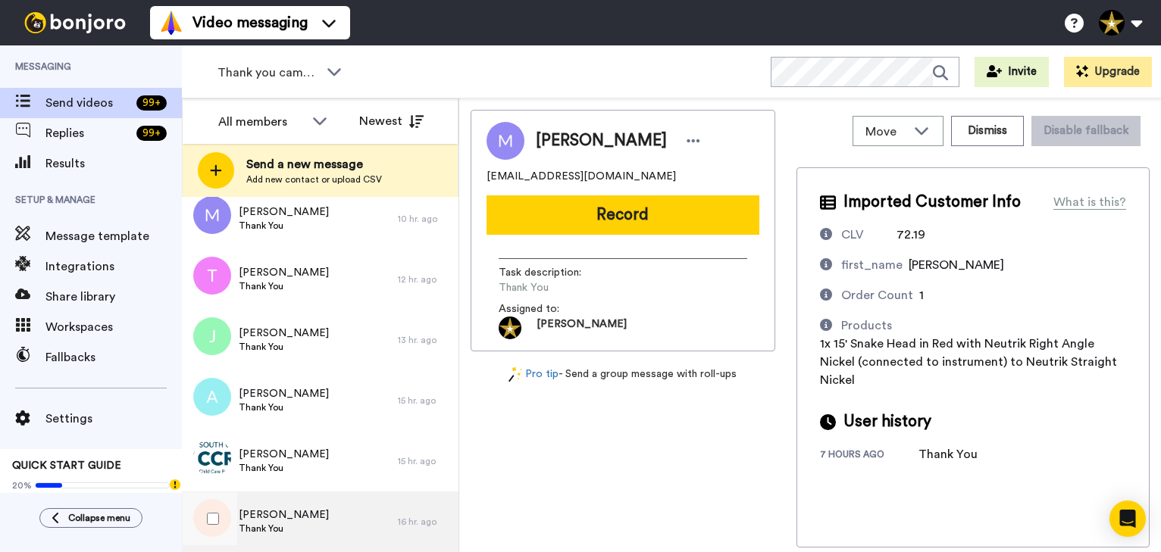
click at [292, 519] on div "Ray Thank You" at bounding box center [290, 522] width 216 height 61
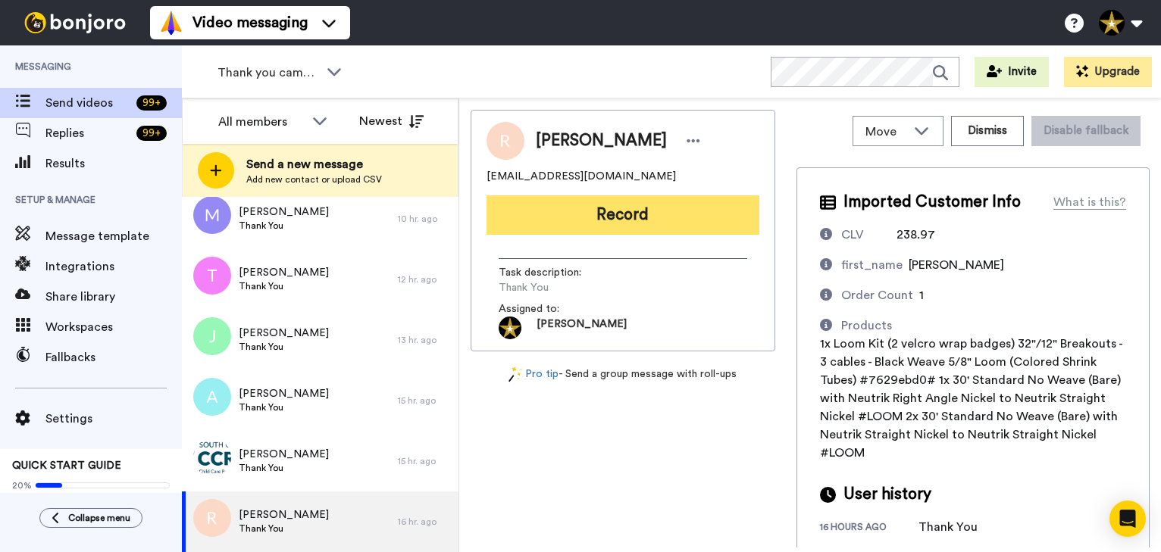
click at [624, 209] on button "Record" at bounding box center [622, 214] width 273 height 39
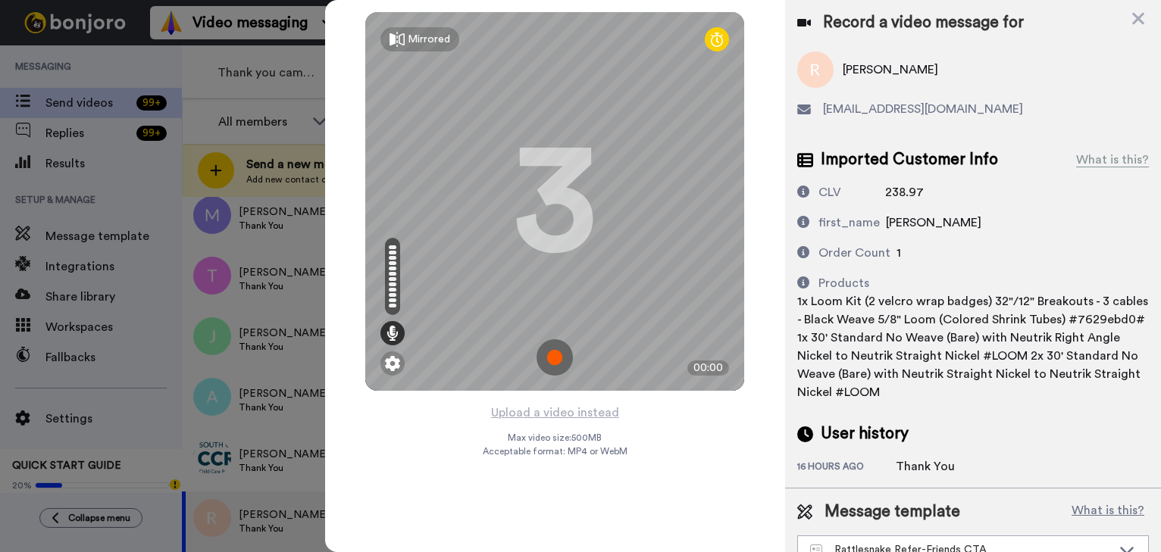
click at [554, 366] on img at bounding box center [554, 357] width 36 height 36
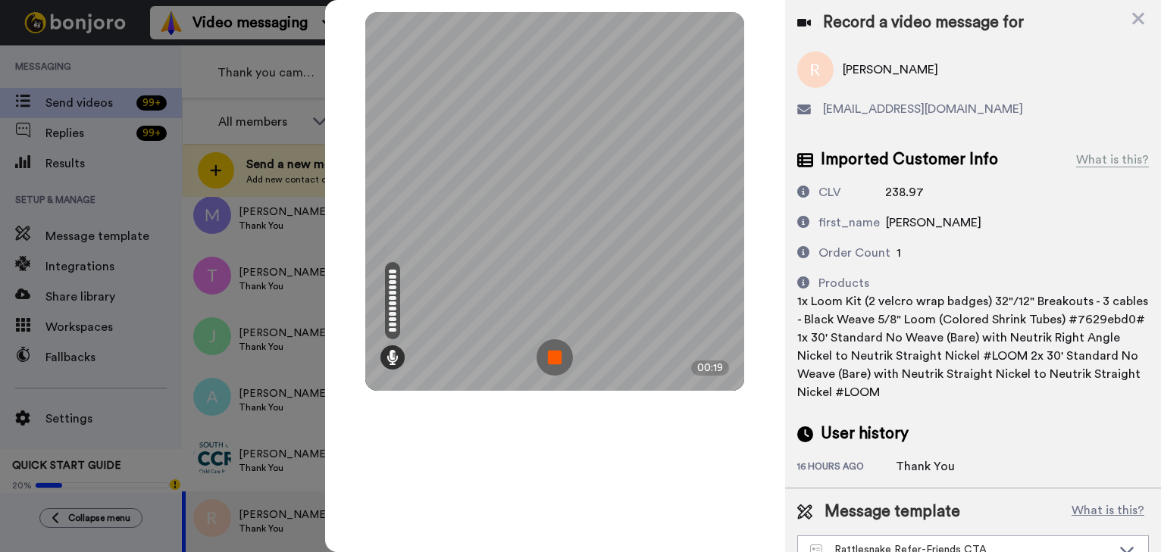
click at [554, 366] on img at bounding box center [554, 357] width 36 height 36
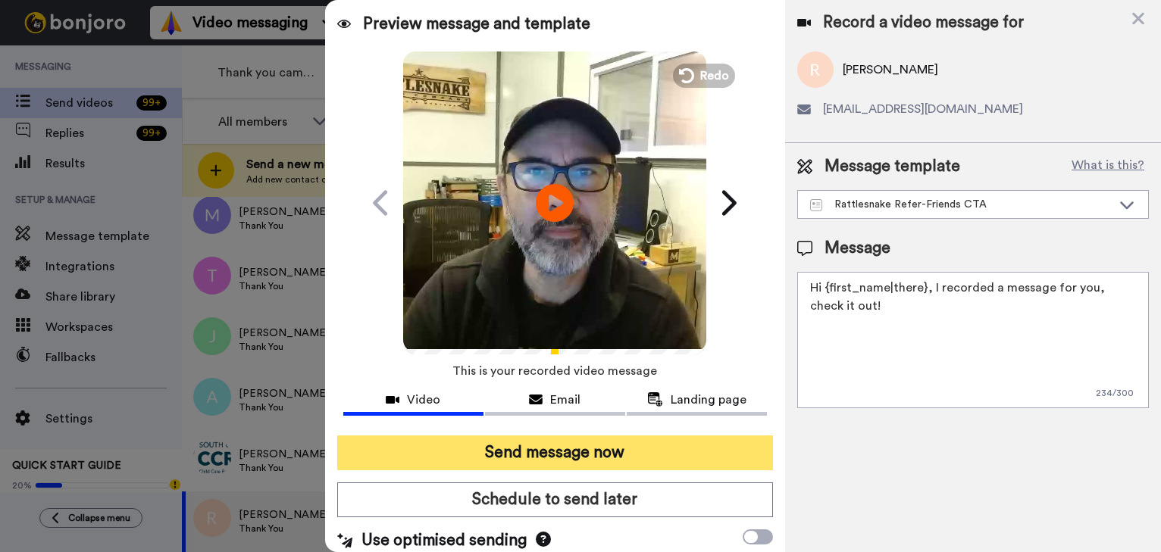
click at [706, 447] on button "Send message now" at bounding box center [555, 453] width 436 height 35
